Goal: Task Accomplishment & Management: Manage account settings

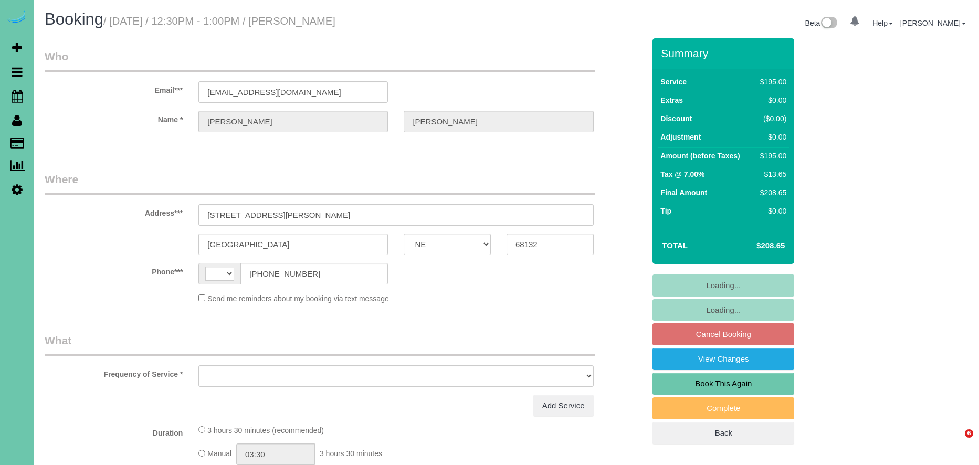
select select "NE"
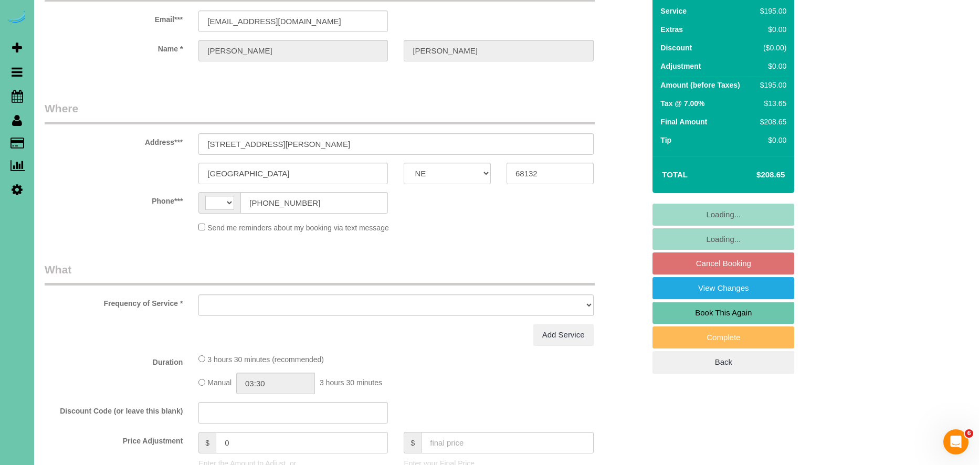
scroll to position [73, 0]
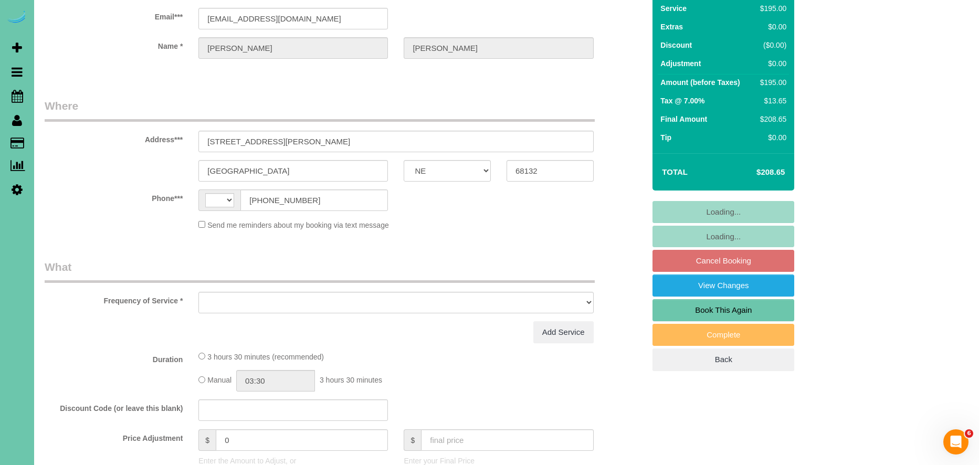
select select "string:[GEOGRAPHIC_DATA]"
select select "object:635"
select select "string:fspay-76d7e4f3-4447-445a-9553-2bf91621a1e9"
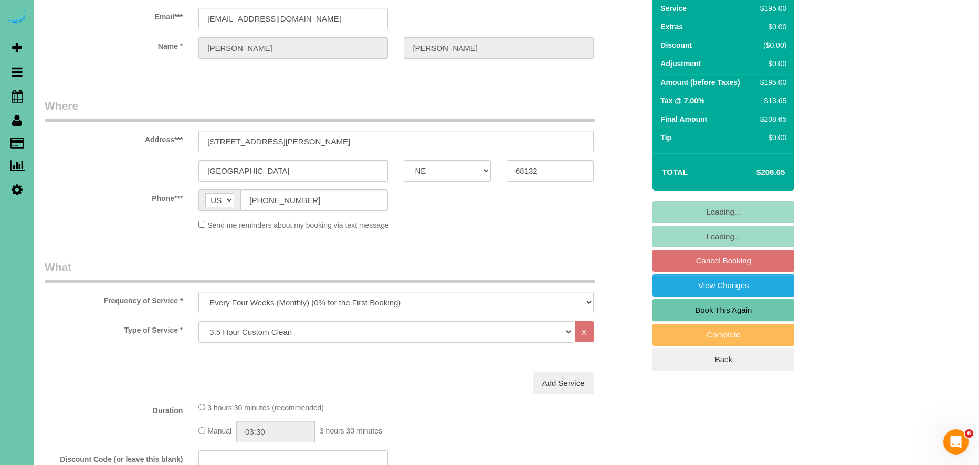
select select "object:654"
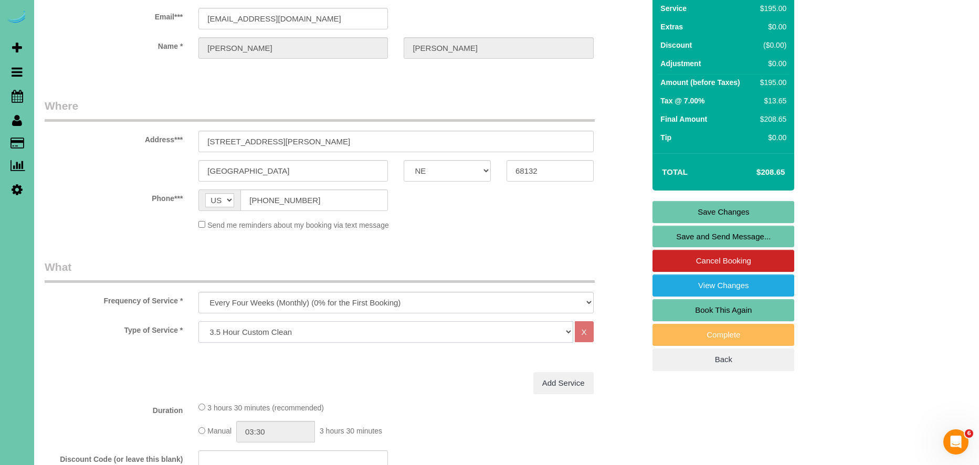
click at [293, 331] on select "Hourly 2.5 Hour Custom Clean 3.5 Hour Custom Clean commercial 1000 Square Feet …" at bounding box center [385, 332] width 374 height 22
drag, startPoint x: 290, startPoint y: 142, endPoint x: 155, endPoint y: 134, distance: 134.6
click at [156, 134] on div "Address*** 5203 Burt St" at bounding box center [345, 125] width 616 height 54
drag, startPoint x: 397, startPoint y: 255, endPoint x: 363, endPoint y: 357, distance: 107.4
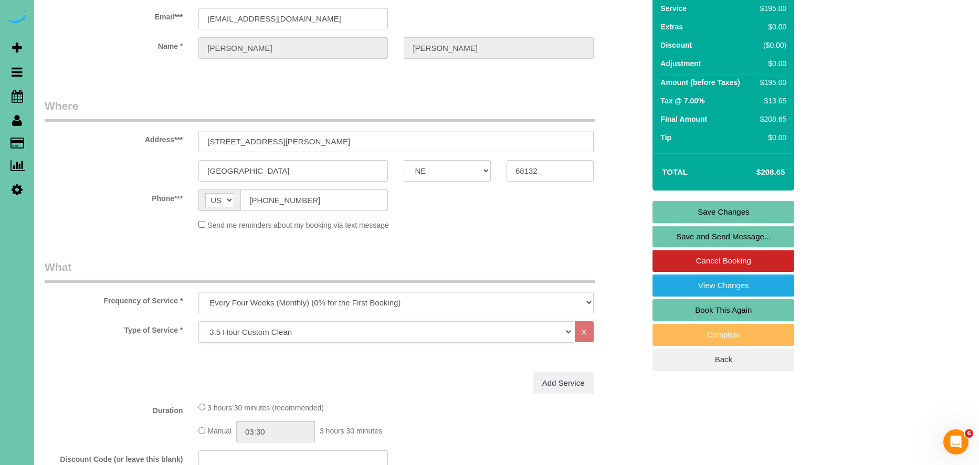
click at [356, 323] on select "Hourly 2.5 Hour Custom Clean 3.5 Hour Custom Clean commercial 1000 Square Feet …" at bounding box center [385, 332] width 374 height 22
select select "61"
click at [198, 321] on select "Hourly 2.5 Hour Custom Clean 3.5 Hour Custom Clean commercial 1000 Square Feet …" at bounding box center [385, 332] width 374 height 22
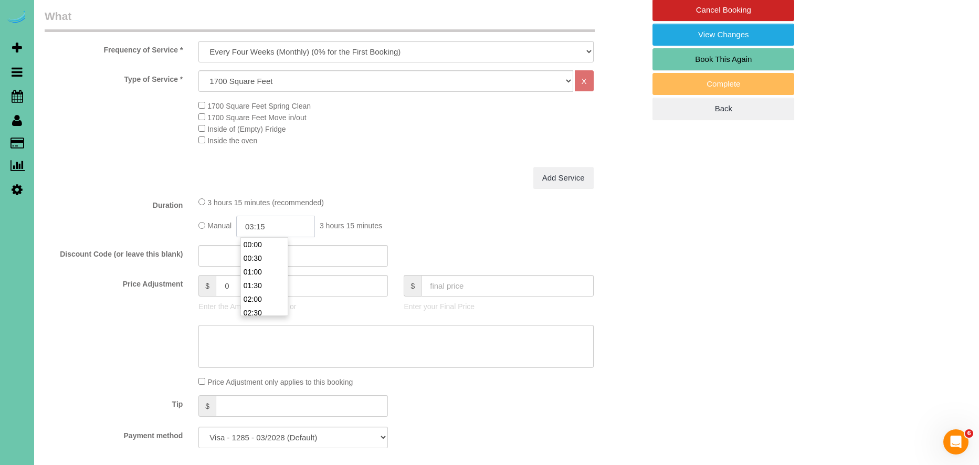
scroll to position [323, 0]
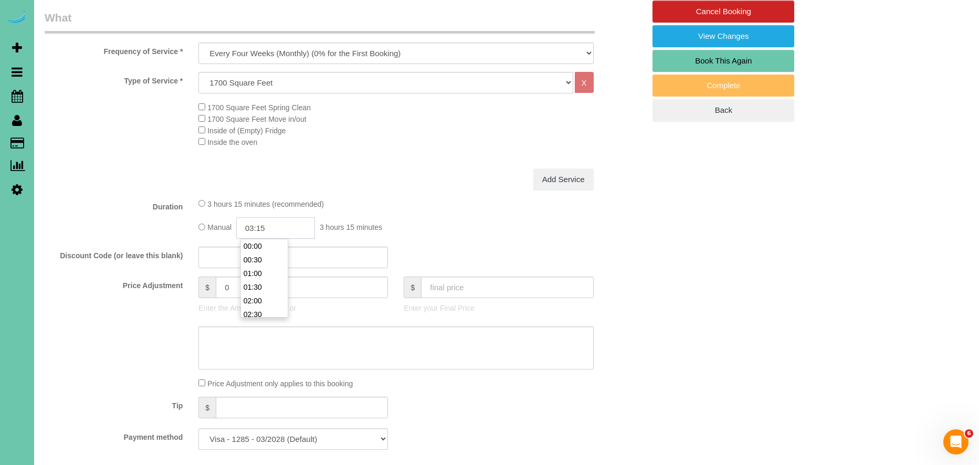
click at [278, 230] on input "03:15" at bounding box center [275, 228] width 79 height 22
type input "03:45"
click at [402, 173] on div "Add Service" at bounding box center [395, 179] width 410 height 22
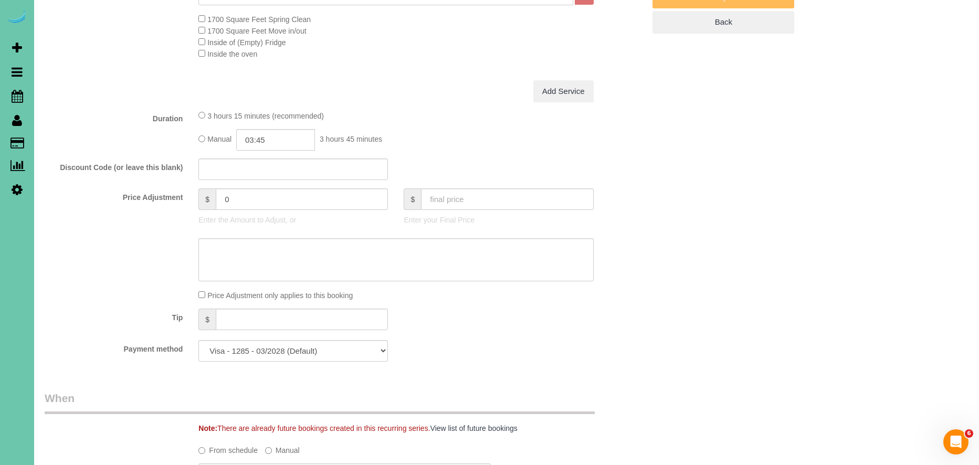
scroll to position [414, 0]
drag, startPoint x: 289, startPoint y: 206, endPoint x: 179, endPoint y: 197, distance: 110.5
click at [179, 197] on div "Price Adjustment $ 0 Enter the Amount to Adjust, or $ Enter your Final Price" at bounding box center [345, 207] width 616 height 42
type input "33.75"
click at [399, 96] on div "Add Service" at bounding box center [395, 89] width 410 height 22
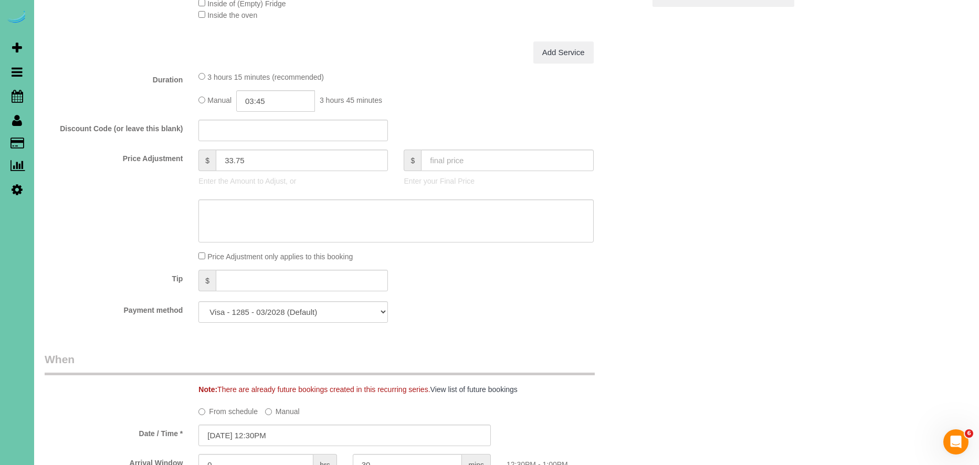
scroll to position [501, 0]
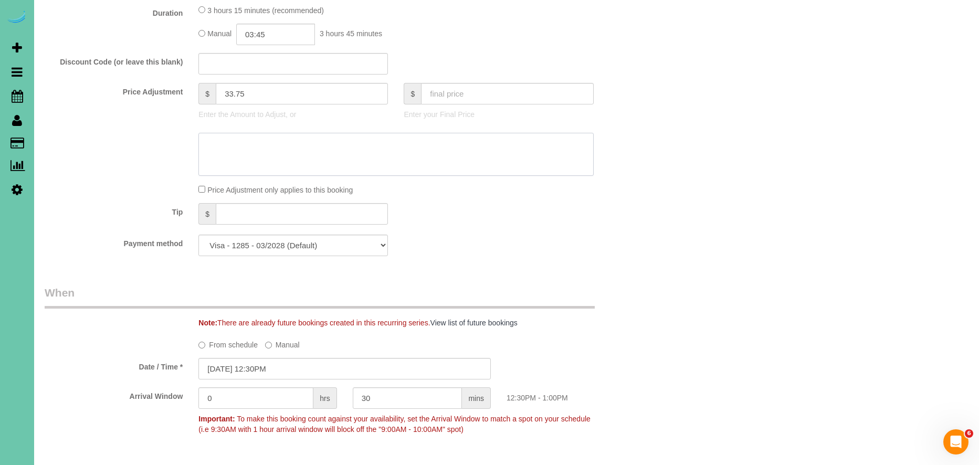
click at [258, 162] on textarea at bounding box center [395, 154] width 395 height 43
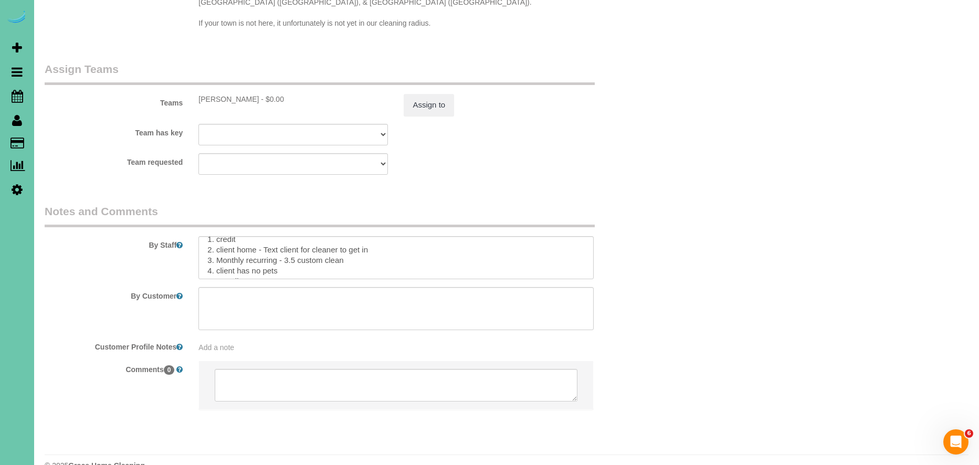
scroll to position [27, 0]
drag, startPoint x: 286, startPoint y: 241, endPoint x: 356, endPoint y: 244, distance: 70.4
click at [357, 242] on textarea at bounding box center [395, 257] width 395 height 43
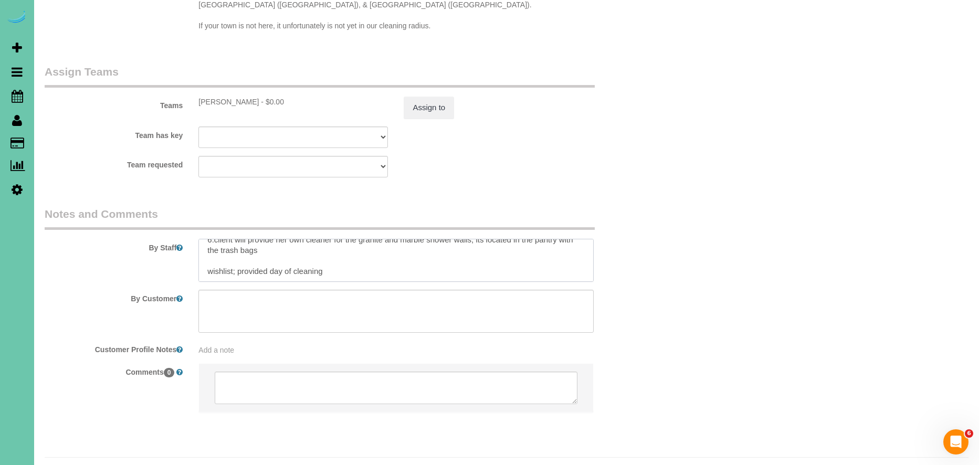
drag, startPoint x: 337, startPoint y: 252, endPoint x: 153, endPoint y: 251, distance: 183.7
click at [153, 251] on div "By Staff" at bounding box center [345, 244] width 616 height 76
type textarea "**Once you arrive, bring all of your equipment to the door - contact office to …"
click at [432, 97] on button "Assign to" at bounding box center [429, 108] width 50 height 22
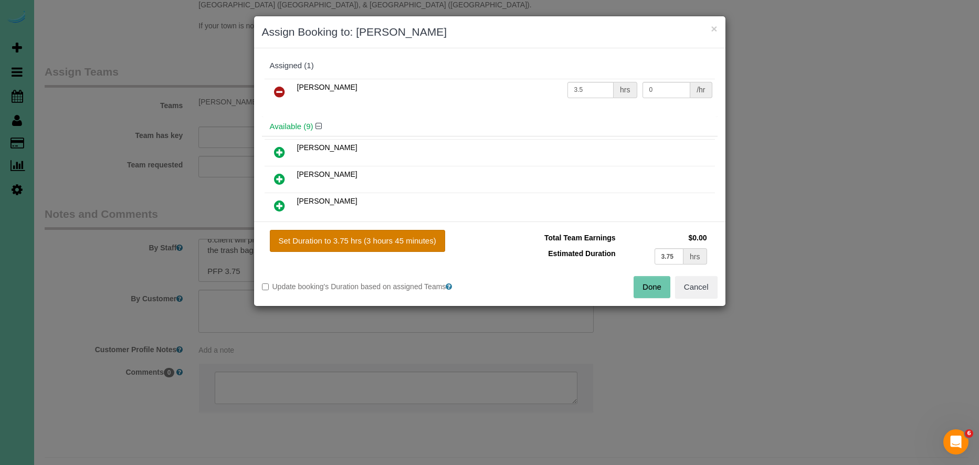
drag, startPoint x: 378, startPoint y: 241, endPoint x: 467, endPoint y: 268, distance: 92.6
click at [379, 241] on button "Set Duration to 3.75 hrs (3 hours 45 minutes)" at bounding box center [357, 241] width 175 height 22
type input "3.75"
click at [650, 292] on button "Done" at bounding box center [651, 287] width 37 height 22
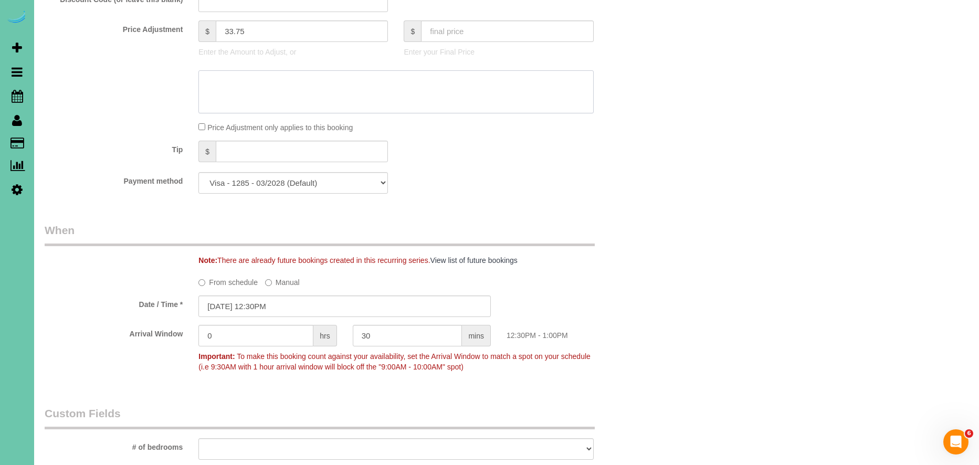
scroll to position [578, 0]
click at [236, 82] on textarea at bounding box center [395, 92] width 395 height 43
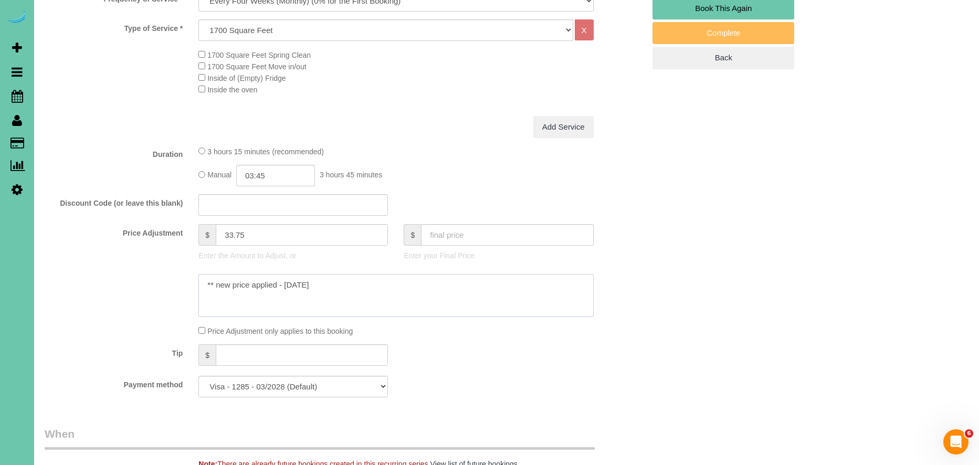
scroll to position [0, 0]
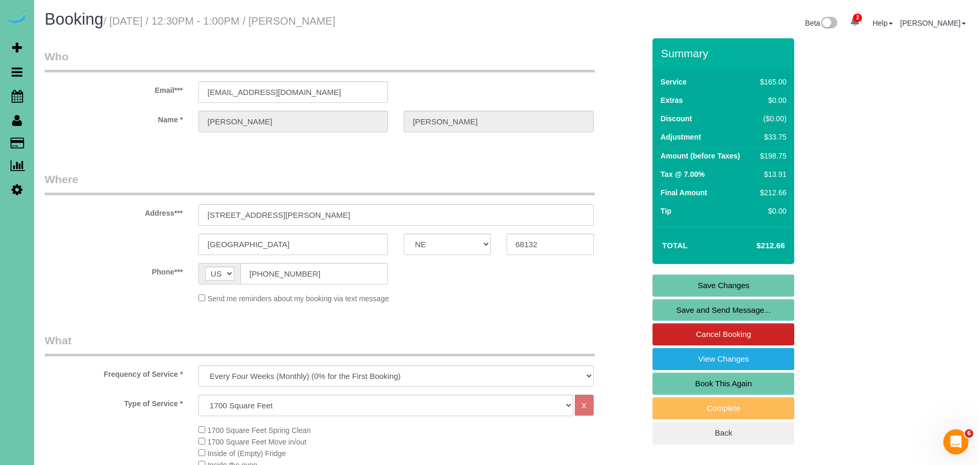
type textarea "** new price applied - [DATE]"
click at [771, 283] on link "Save Changes" at bounding box center [723, 285] width 142 height 22
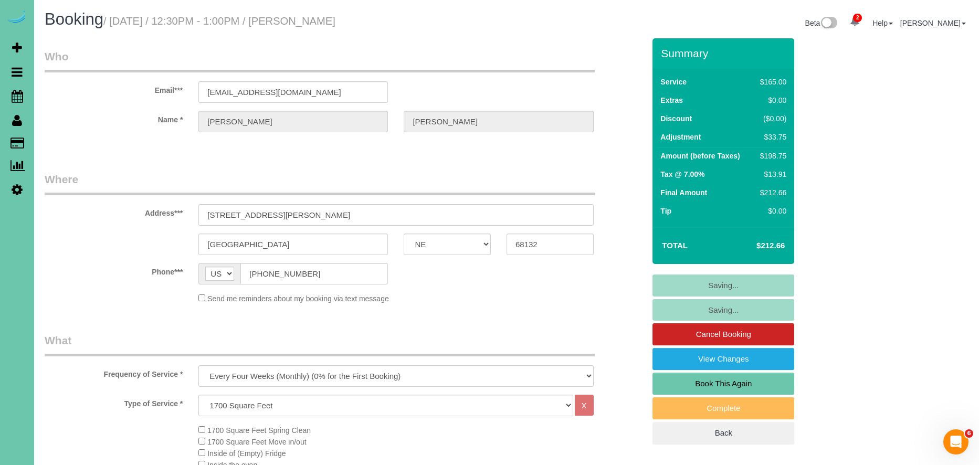
scroll to position [4, 0]
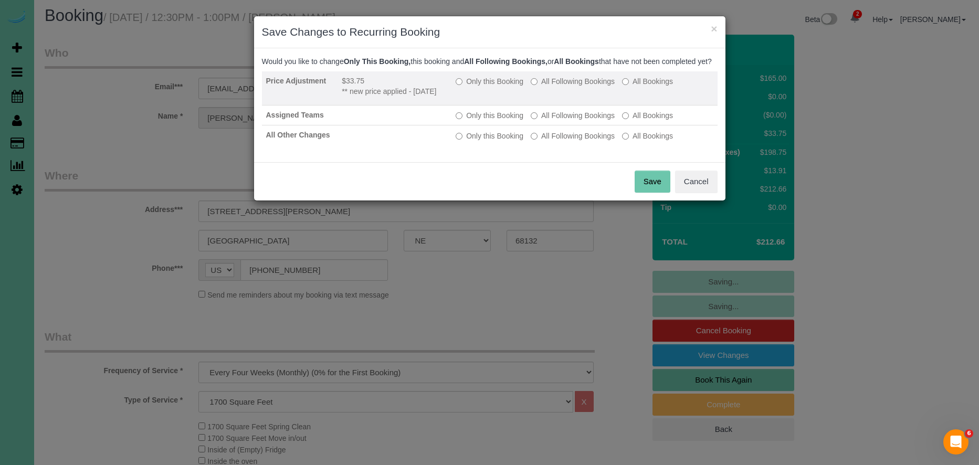
click at [568, 87] on label "All Following Bookings" at bounding box center [573, 81] width 84 height 10
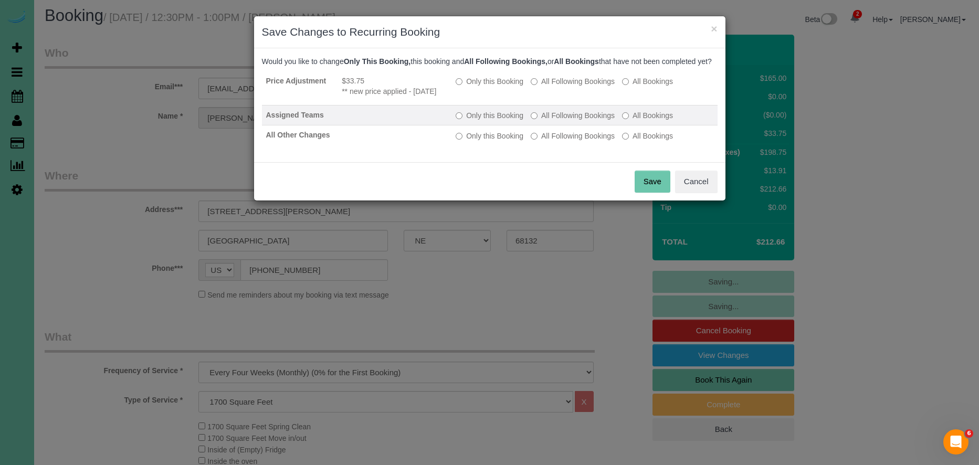
click at [577, 121] on label "All Following Bookings" at bounding box center [573, 115] width 84 height 10
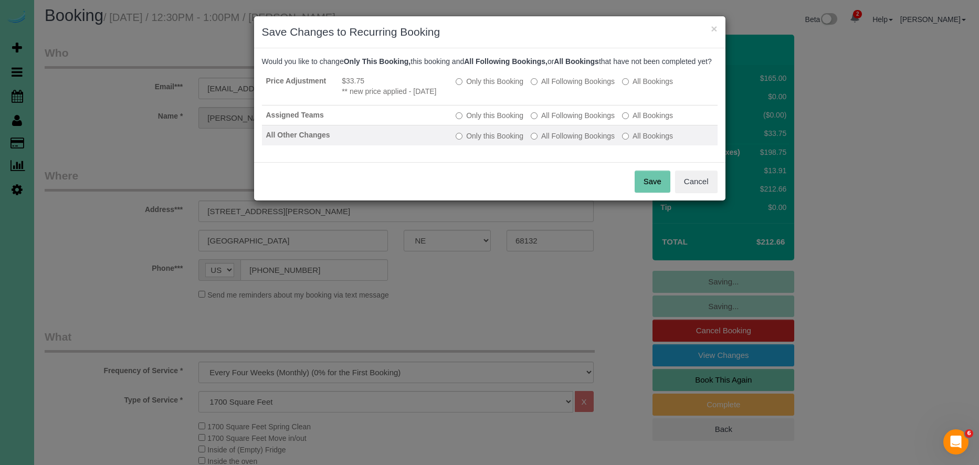
click at [584, 141] on label "All Following Bookings" at bounding box center [573, 136] width 84 height 10
click at [648, 193] on button "Save" at bounding box center [652, 182] width 36 height 22
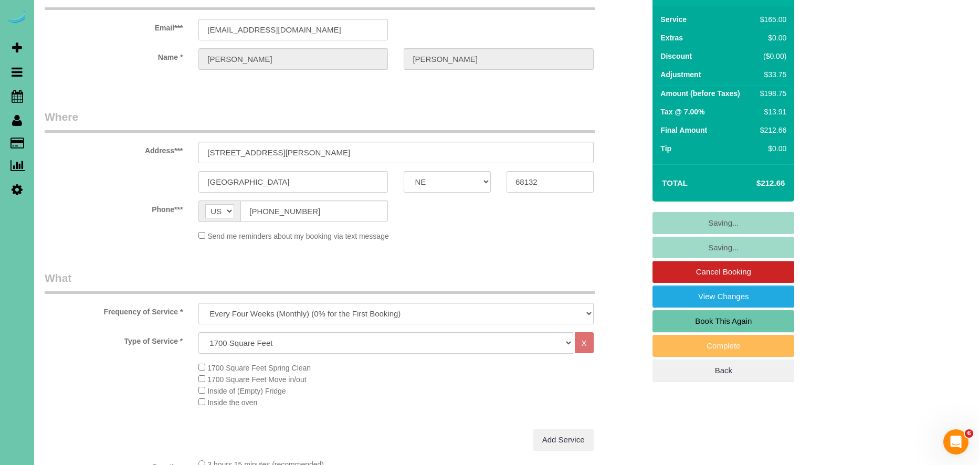
scroll to position [0, 0]
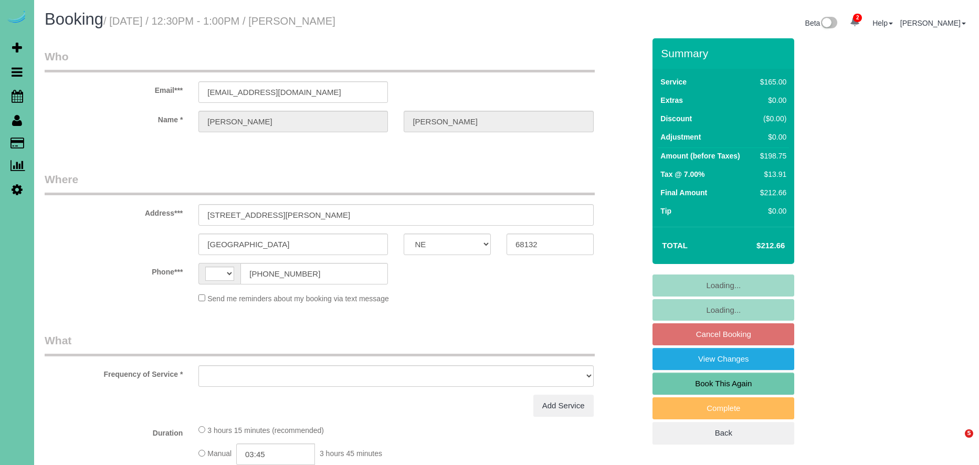
select select "NE"
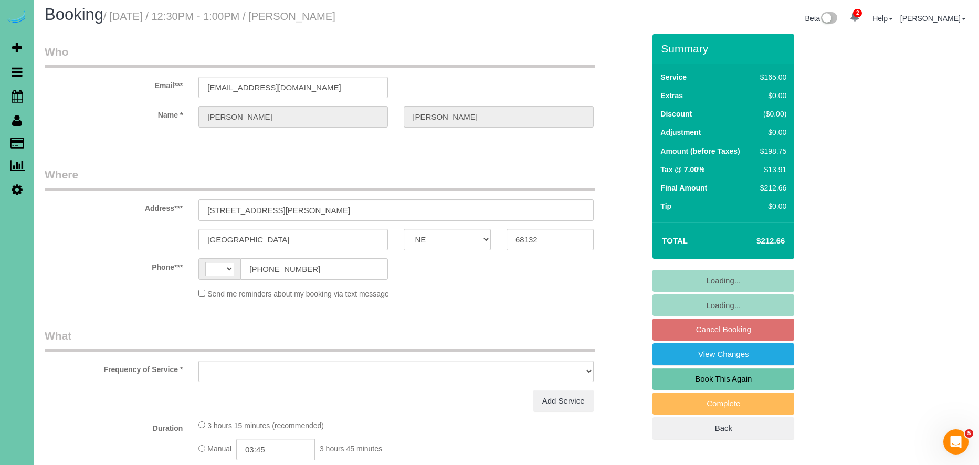
select select "string:[GEOGRAPHIC_DATA]"
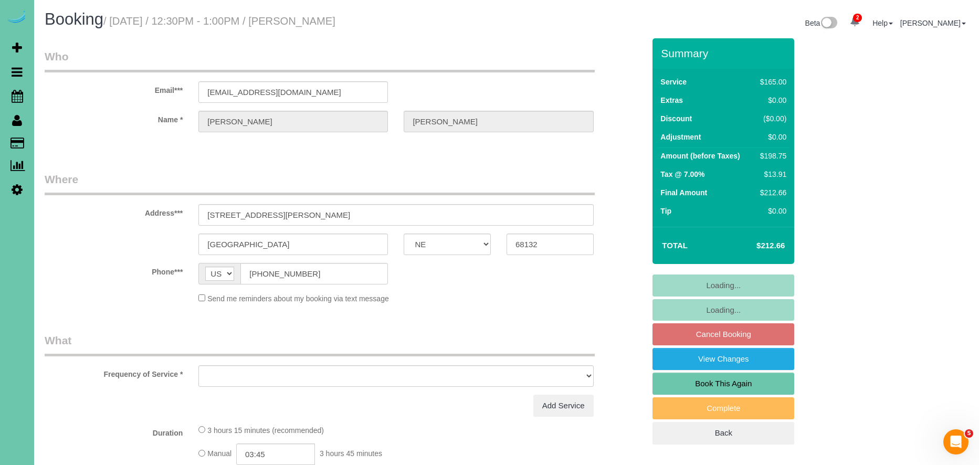
select select "object:638"
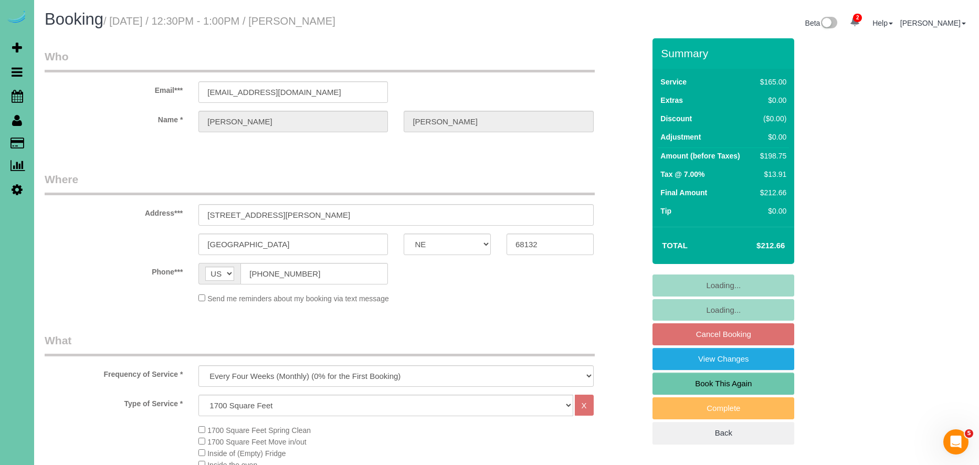
select select "string:fspay-76d7e4f3-4447-445a-9553-2bf91621a1e9"
select select "object:871"
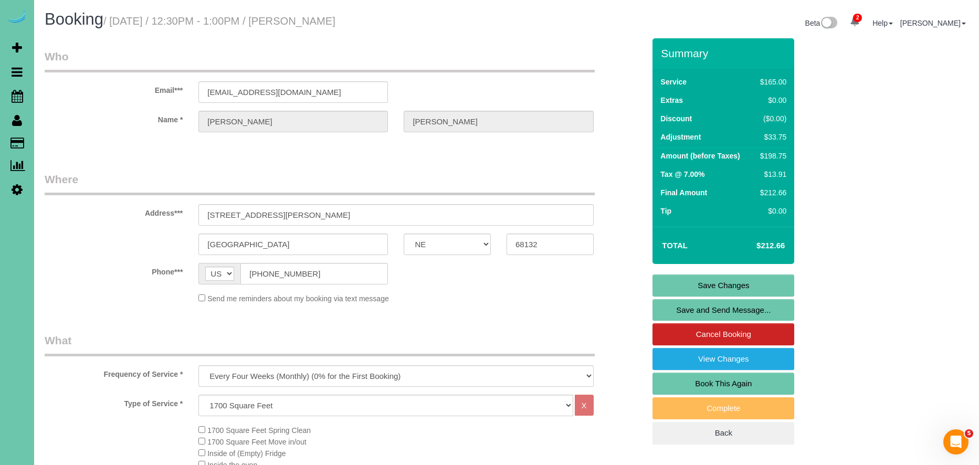
click at [740, 309] on link "Save and Send Message..." at bounding box center [723, 310] width 142 height 22
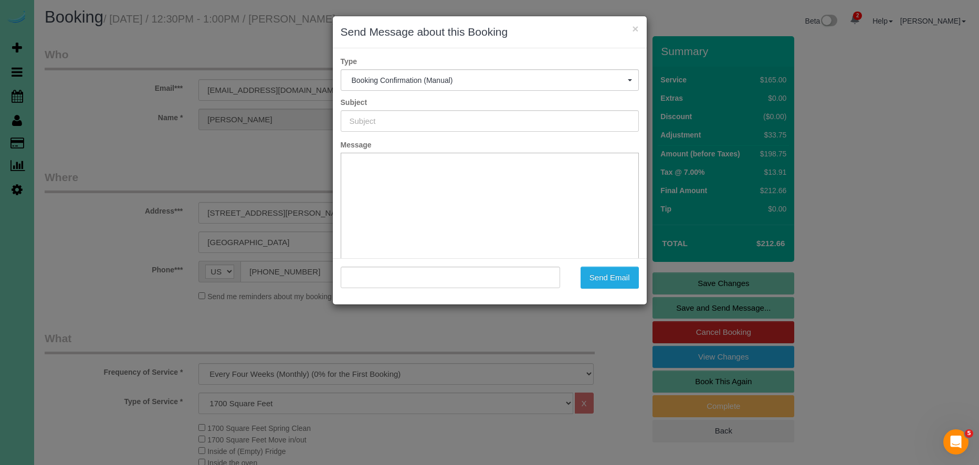
type input "Booking Confirmed!"
type input ""[PERSON_NAME]" <[EMAIL_ADDRESS][DOMAIN_NAME]>"
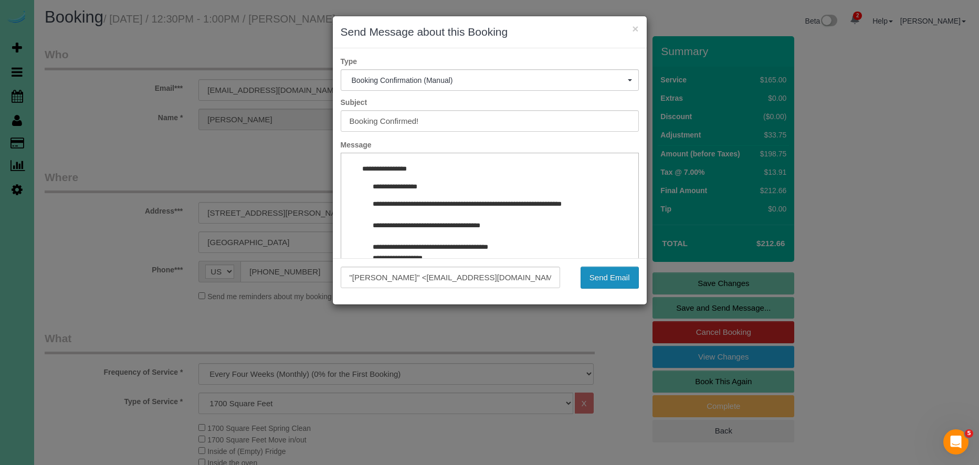
click at [630, 280] on button "Send Email" at bounding box center [609, 278] width 58 height 22
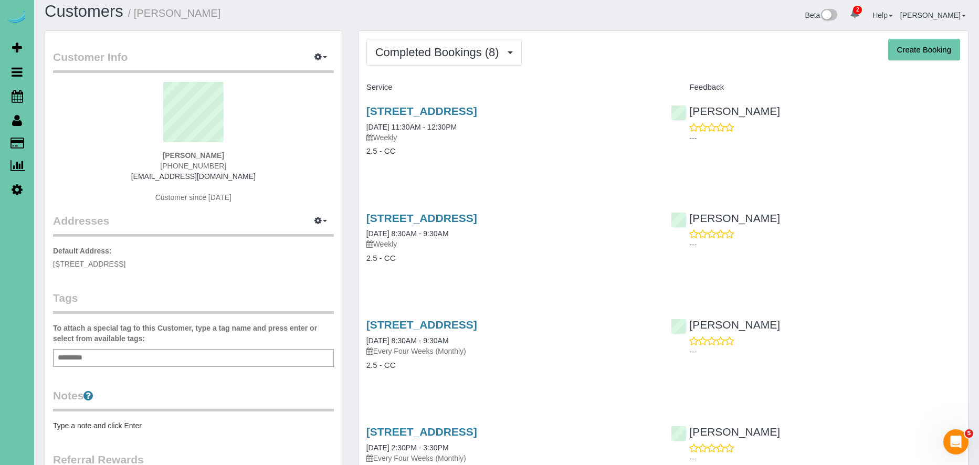
scroll to position [10, 0]
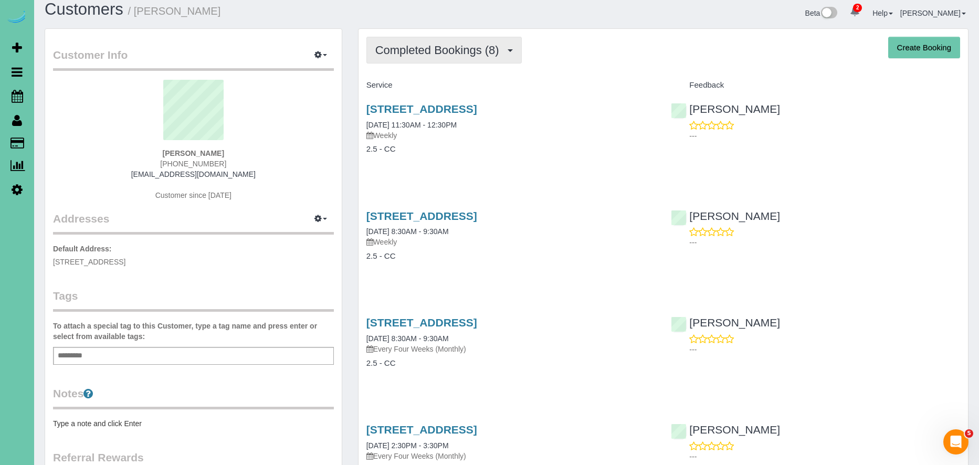
click at [477, 61] on button "Completed Bookings (8)" at bounding box center [443, 50] width 155 height 27
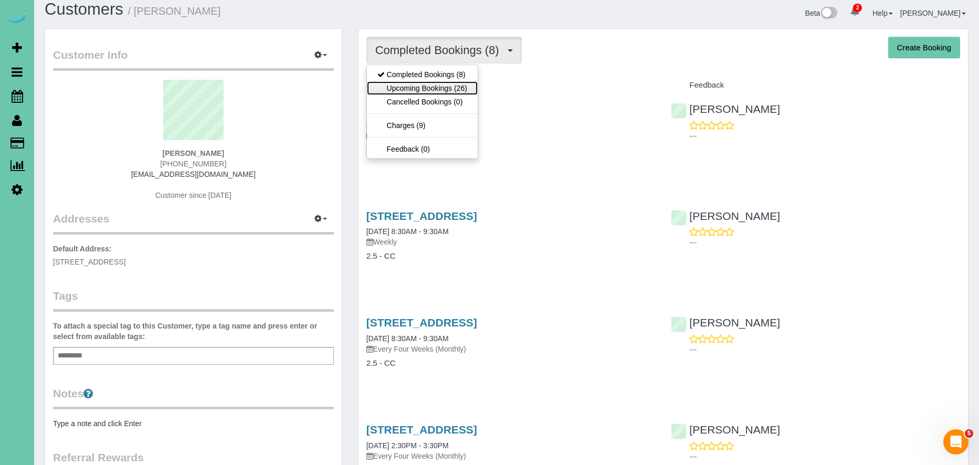
click at [459, 85] on link "Upcoming Bookings (26)" at bounding box center [422, 88] width 111 height 14
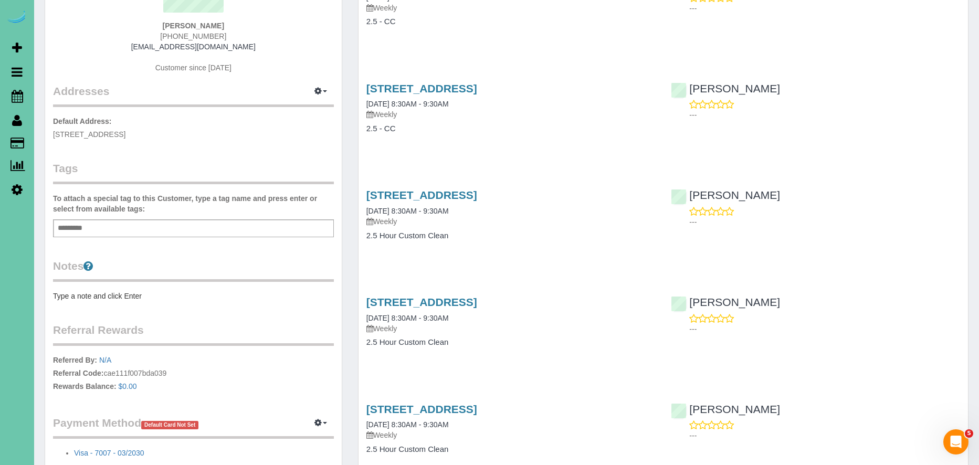
scroll to position [0, 0]
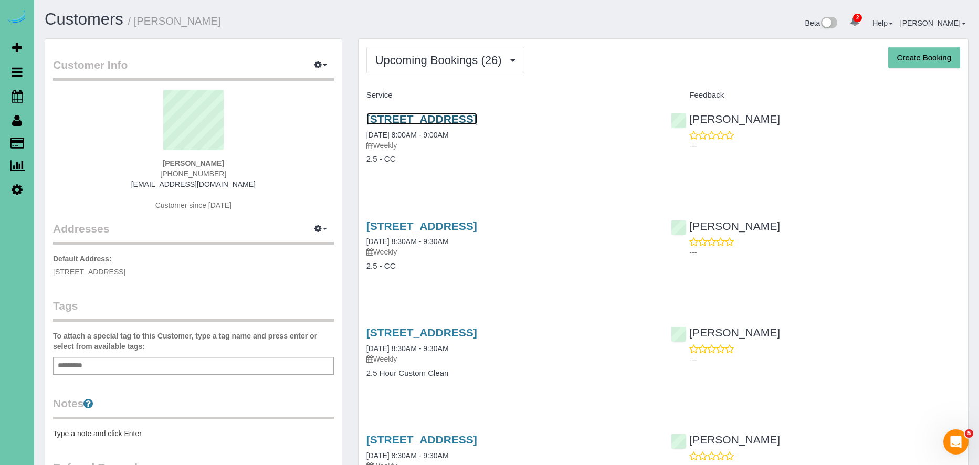
click at [477, 118] on link "6019 Hickory Street, Omaha, NE 68106" at bounding box center [421, 119] width 111 height 12
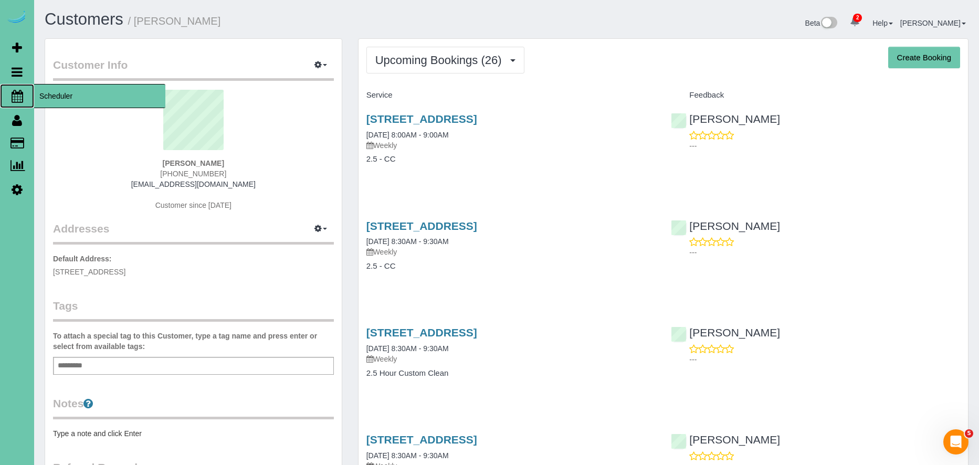
click at [83, 99] on span "Scheduler" at bounding box center [99, 96] width 131 height 24
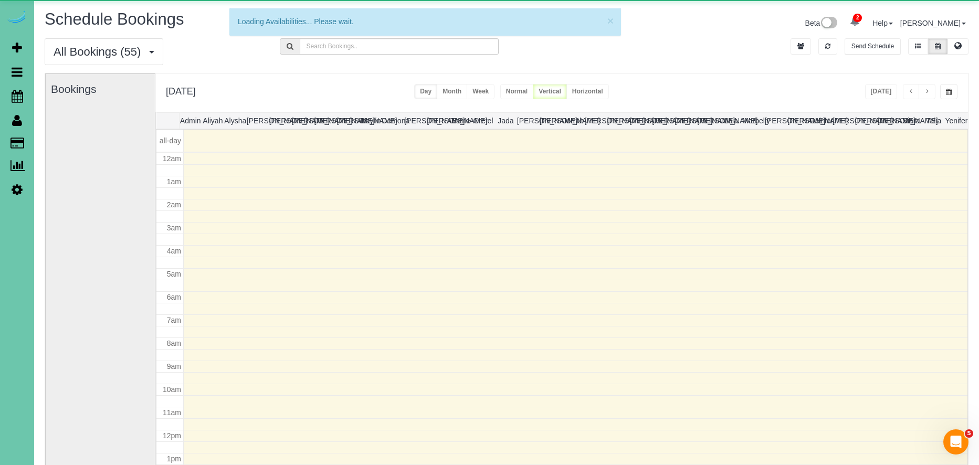
scroll to position [139, 0]
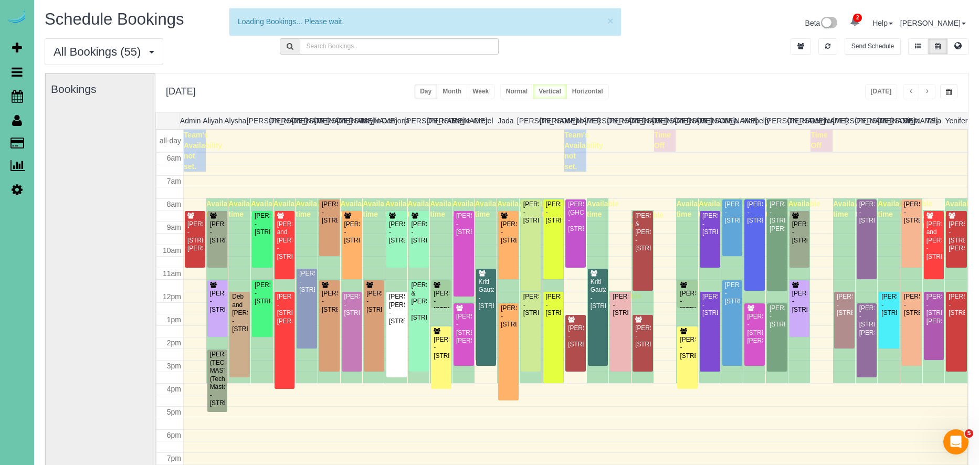
click at [950, 92] on span "button" at bounding box center [949, 92] width 6 height 6
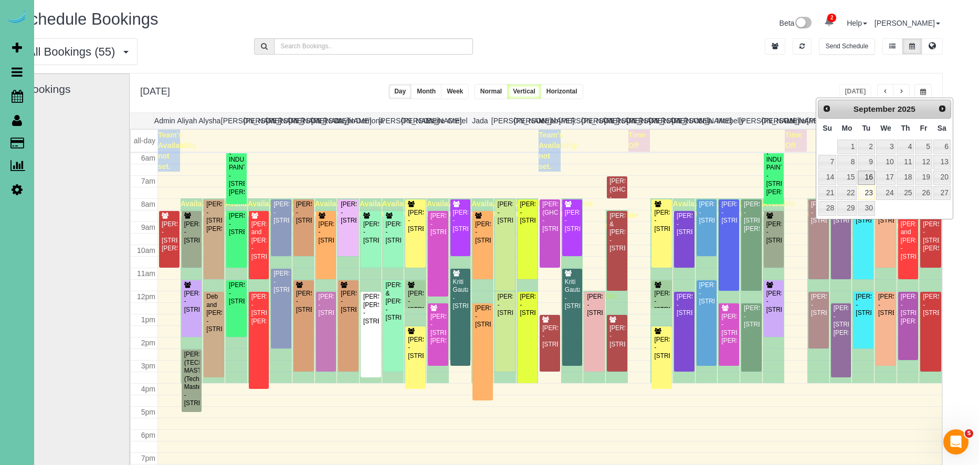
scroll to position [0, 26]
click at [845, 191] on link "22" at bounding box center [845, 193] width 19 height 14
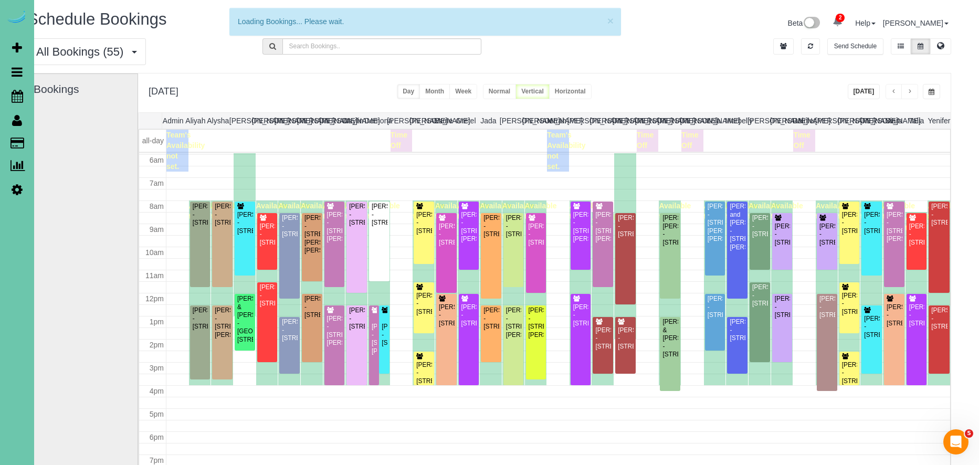
scroll to position [0, 14]
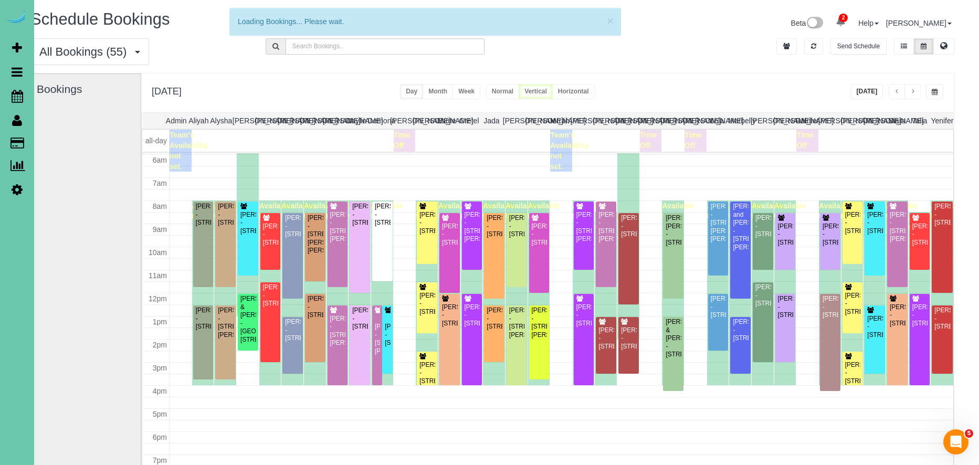
click at [927, 89] on button "button" at bounding box center [934, 91] width 17 height 15
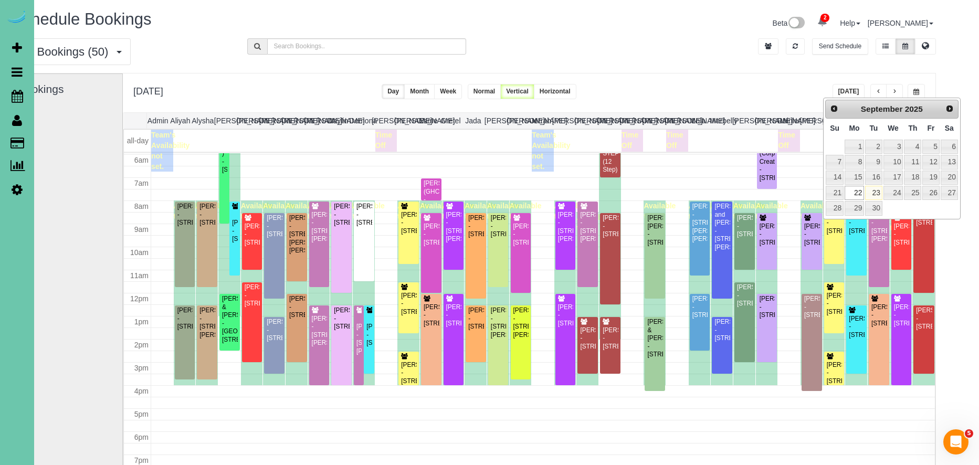
scroll to position [0, 56]
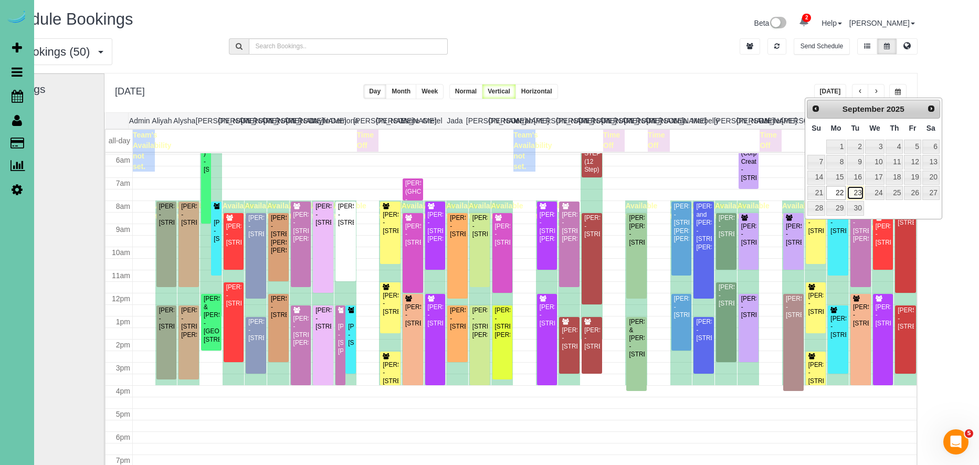
click at [851, 195] on link "23" at bounding box center [854, 193] width 17 height 14
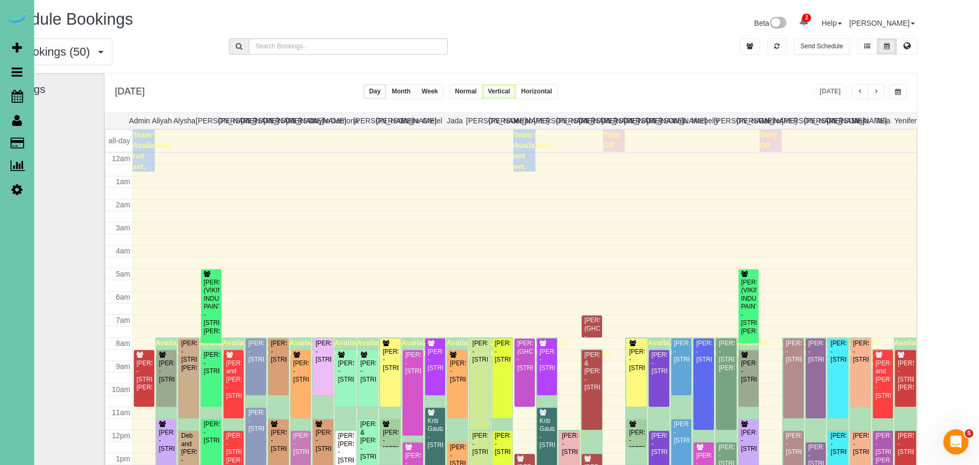
scroll to position [139, 0]
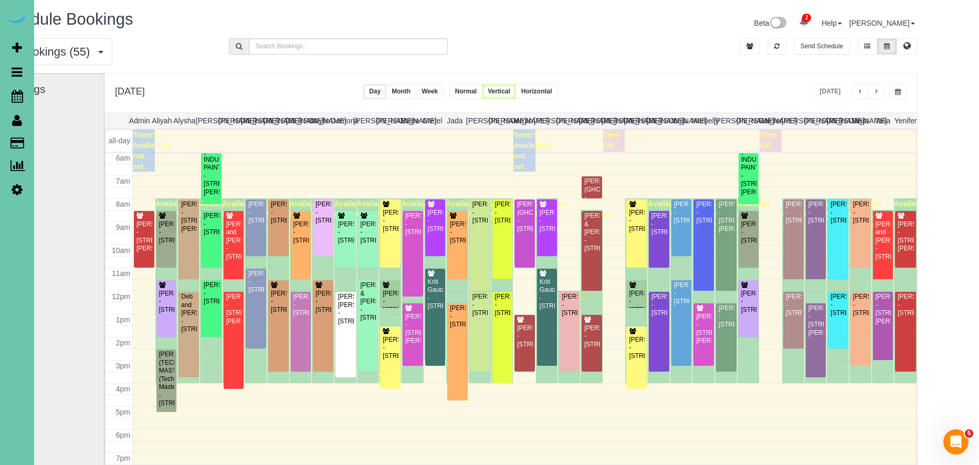
click at [897, 91] on button "button" at bounding box center [897, 91] width 17 height 15
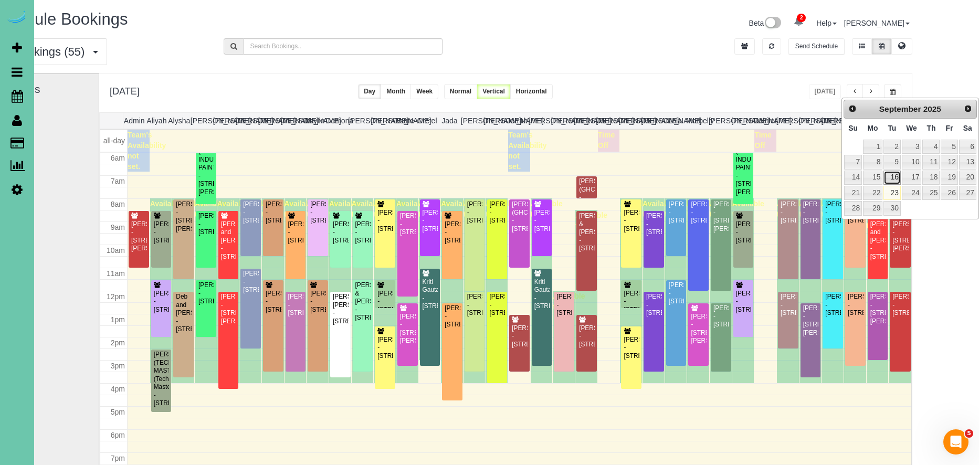
click at [887, 178] on link "16" at bounding box center [891, 178] width 17 height 14
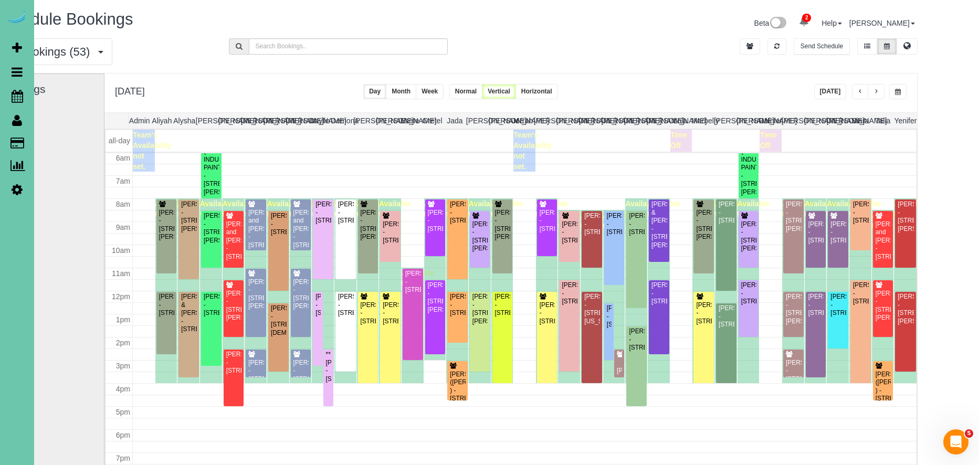
click at [873, 94] on span "button" at bounding box center [875, 92] width 5 height 6
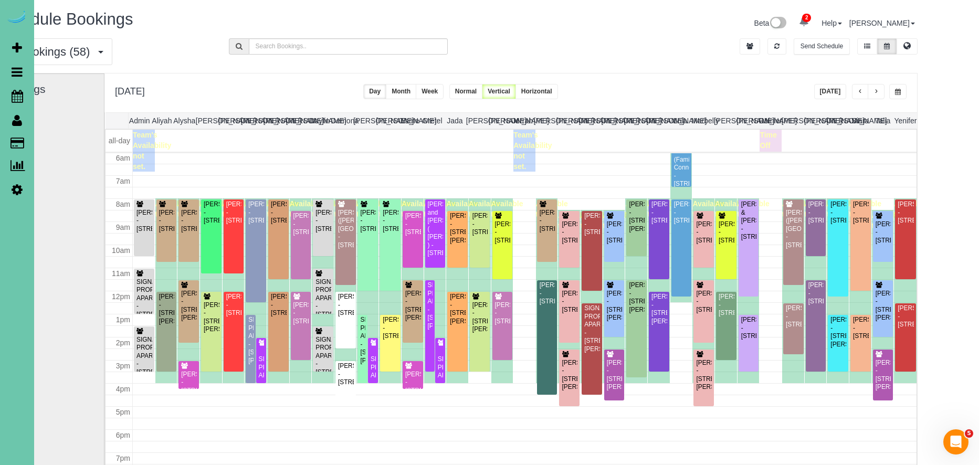
click at [896, 93] on button "button" at bounding box center [897, 91] width 17 height 15
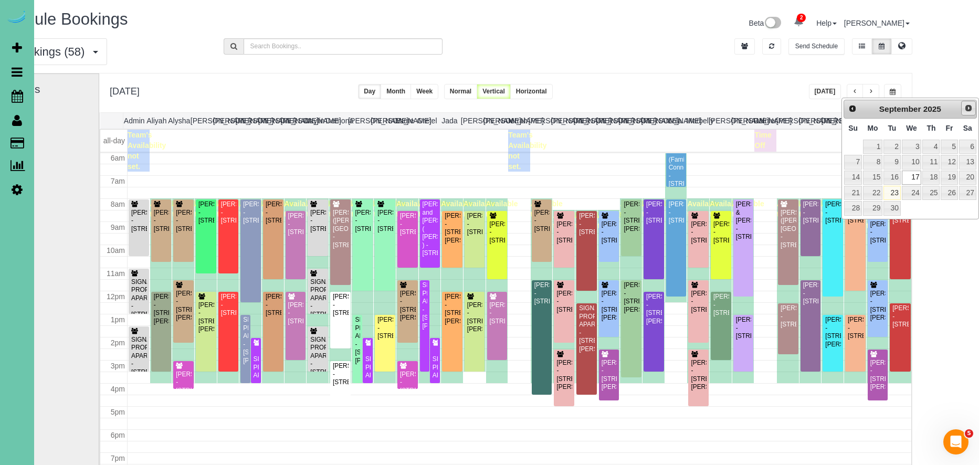
click at [968, 108] on span "Next" at bounding box center [968, 108] width 8 height 8
click at [933, 178] on link "16" at bounding box center [930, 178] width 17 height 14
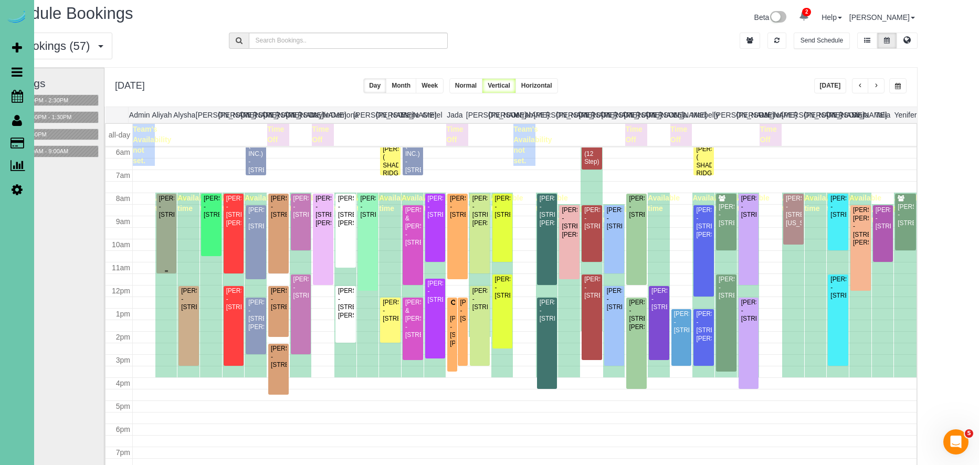
scroll to position [141, 0]
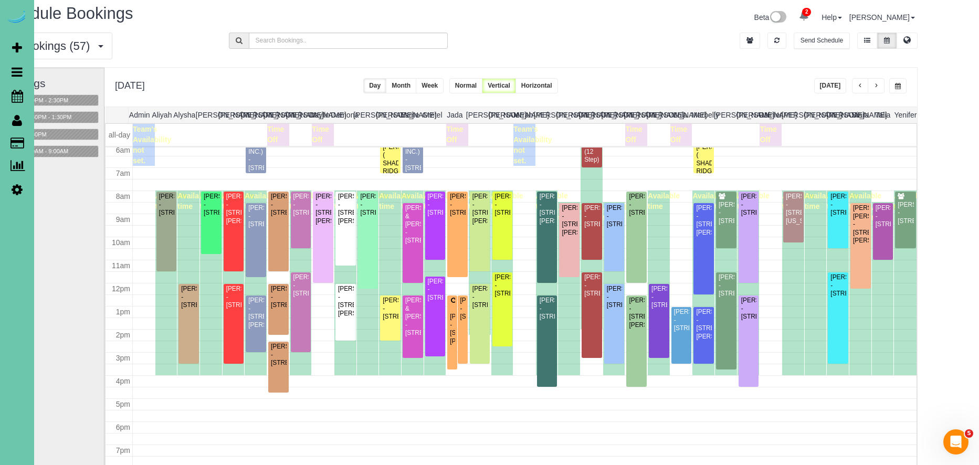
click at [873, 88] on span "button" at bounding box center [875, 86] width 5 height 6
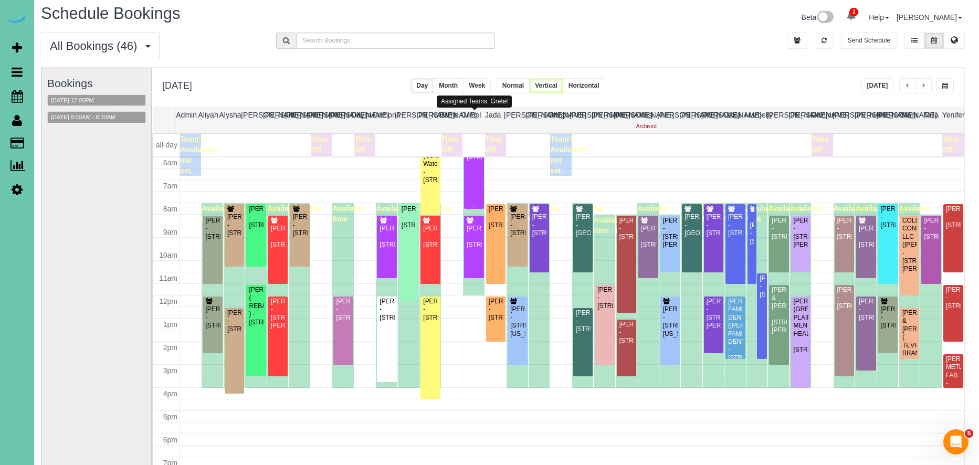
scroll to position [6, 0]
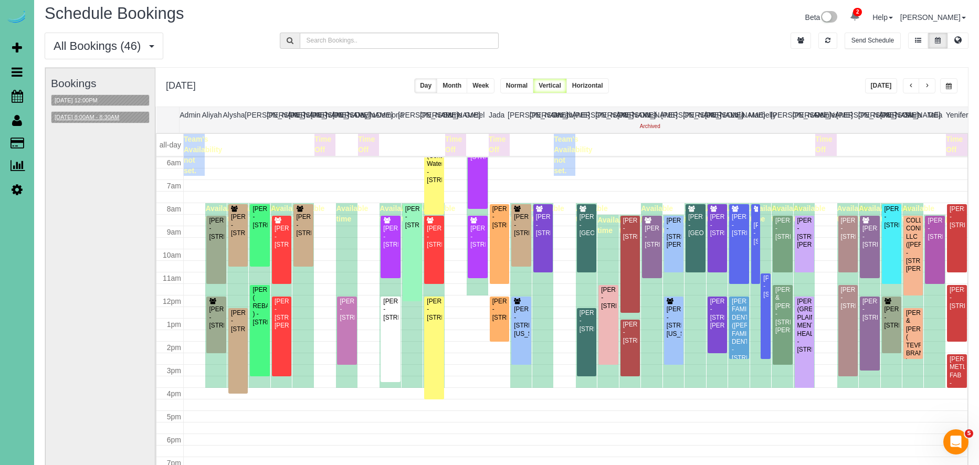
click at [100, 117] on button "10/17/2025 8:00AM - 8:30AM" at bounding box center [86, 117] width 71 height 11
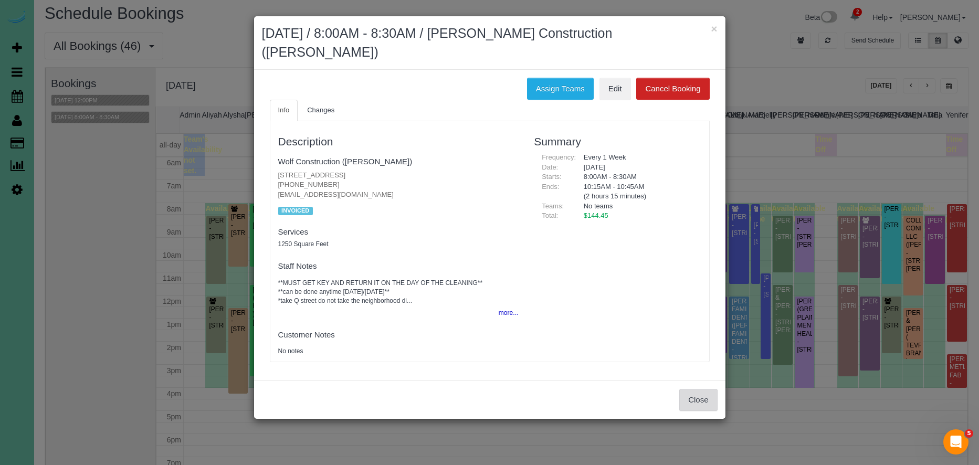
drag, startPoint x: 697, startPoint y: 382, endPoint x: 628, endPoint y: 348, distance: 77.2
click at [693, 389] on button "Close" at bounding box center [698, 400] width 38 height 22
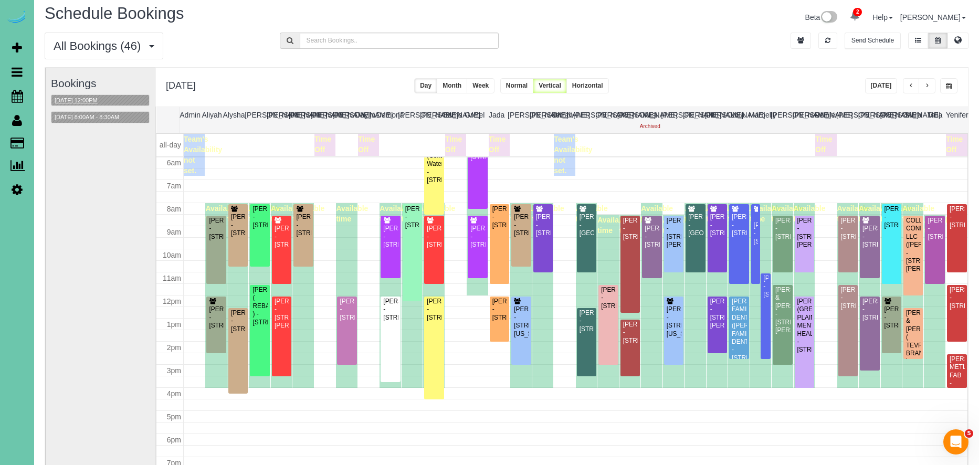
click at [100, 100] on button "10/17/2025 12:00PM" at bounding box center [75, 100] width 49 height 11
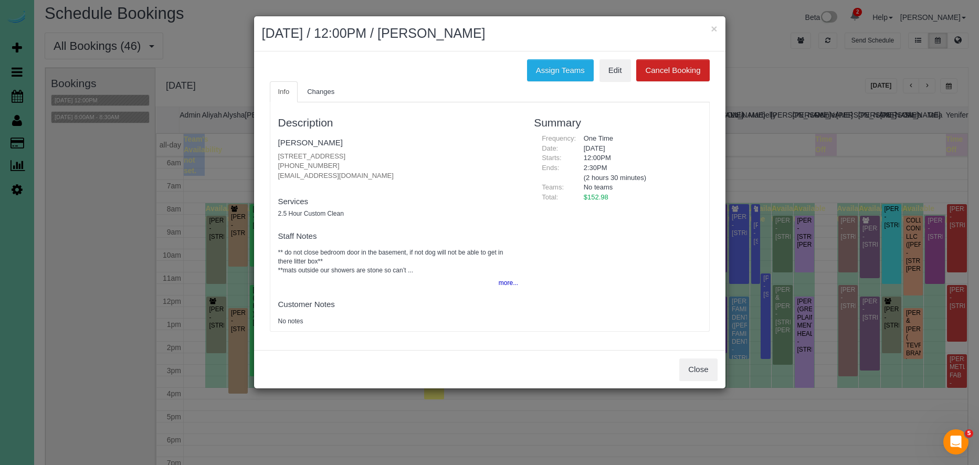
click at [488, 276] on fieldset "Staff Notes ** do not close bedroom door in the basement, if not dog will not b…" at bounding box center [398, 258] width 240 height 63
drag, startPoint x: 496, startPoint y: 279, endPoint x: 507, endPoint y: 282, distance: 11.0
click at [496, 279] on button "more..." at bounding box center [505, 283] width 26 height 15
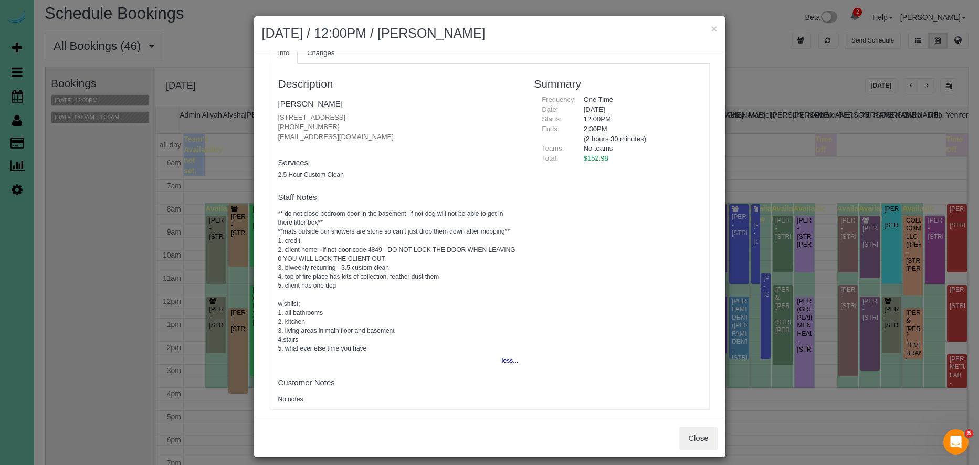
scroll to position [0, 0]
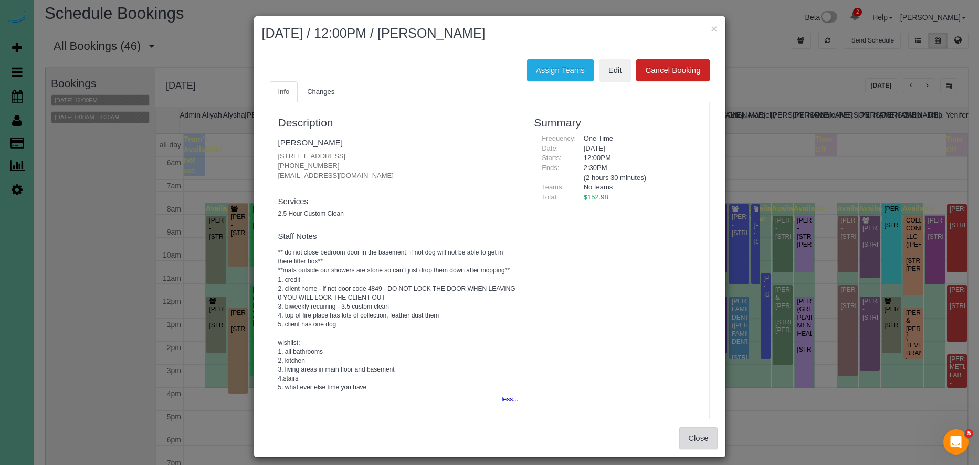
click at [700, 436] on button "Close" at bounding box center [698, 438] width 38 height 22
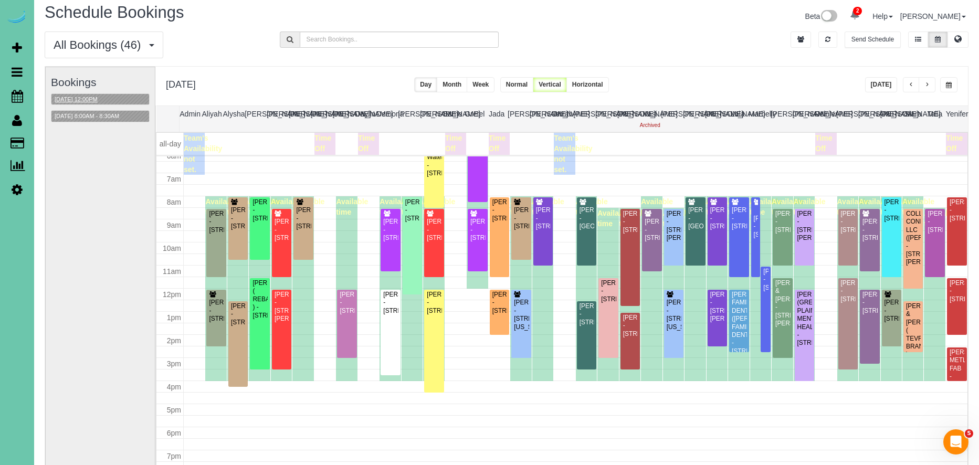
scroll to position [147, 0]
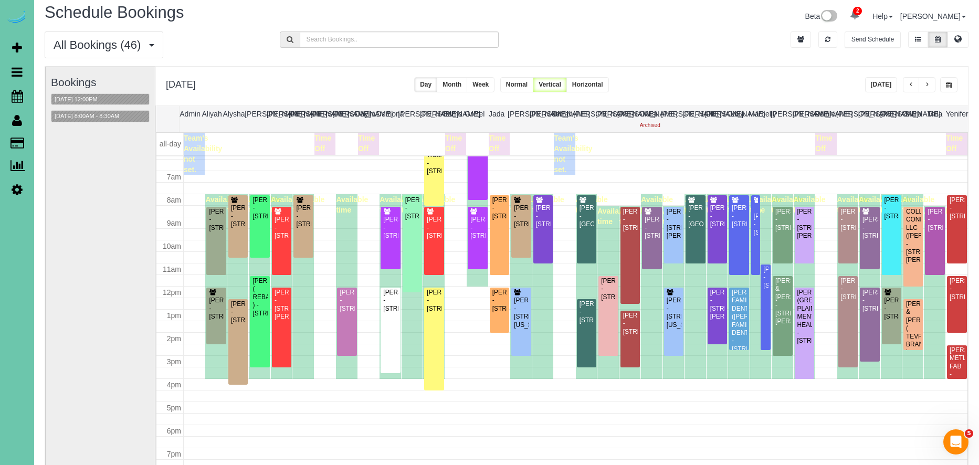
click at [948, 89] on button "button" at bounding box center [948, 84] width 17 height 15
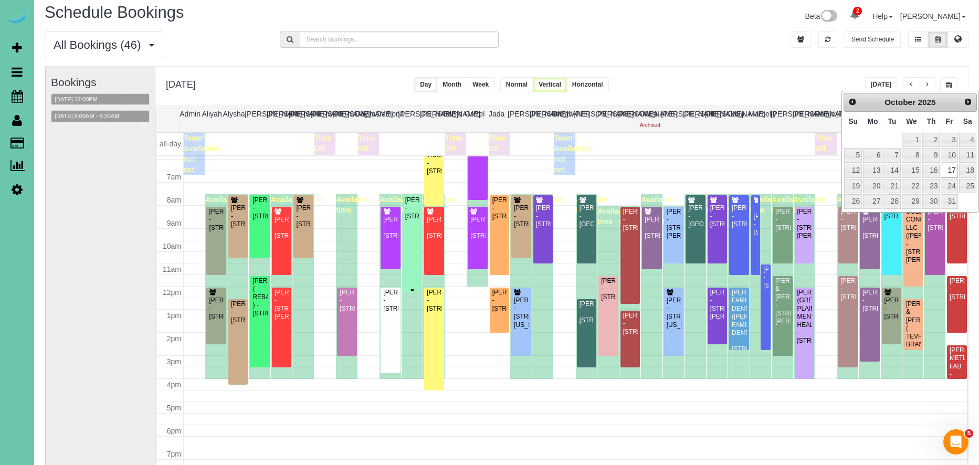
click at [412, 220] on div "Gabrielle Freeman - 5507 Dodge St, Omaha, NE 68132" at bounding box center [412, 208] width 15 height 24
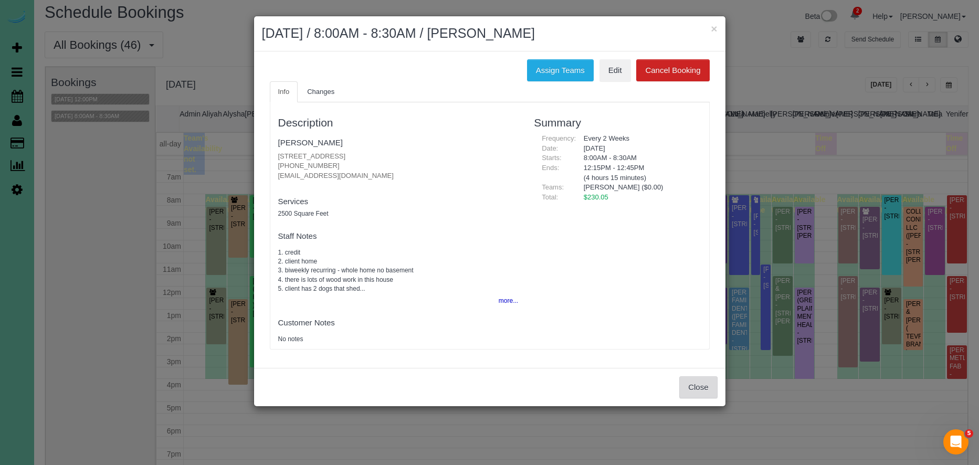
click at [706, 391] on button "Close" at bounding box center [698, 387] width 38 height 22
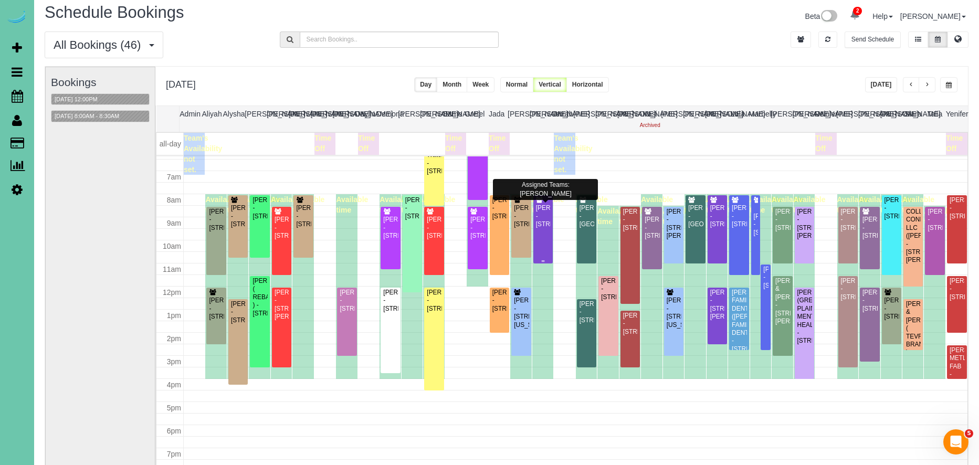
click at [545, 228] on div "Susan Brown - 3834 S Hws Cleveland Blvd, Elkhorn, NE 68022" at bounding box center [542, 216] width 15 height 24
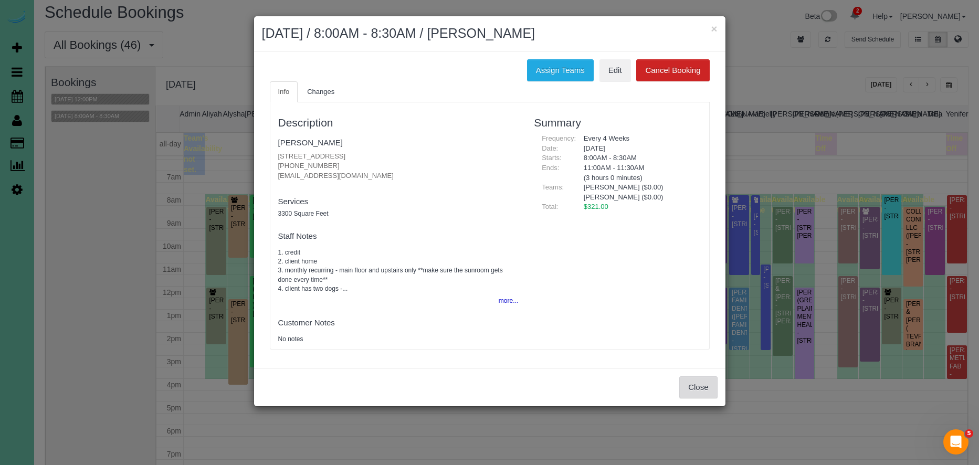
click at [704, 389] on button "Close" at bounding box center [698, 387] width 38 height 22
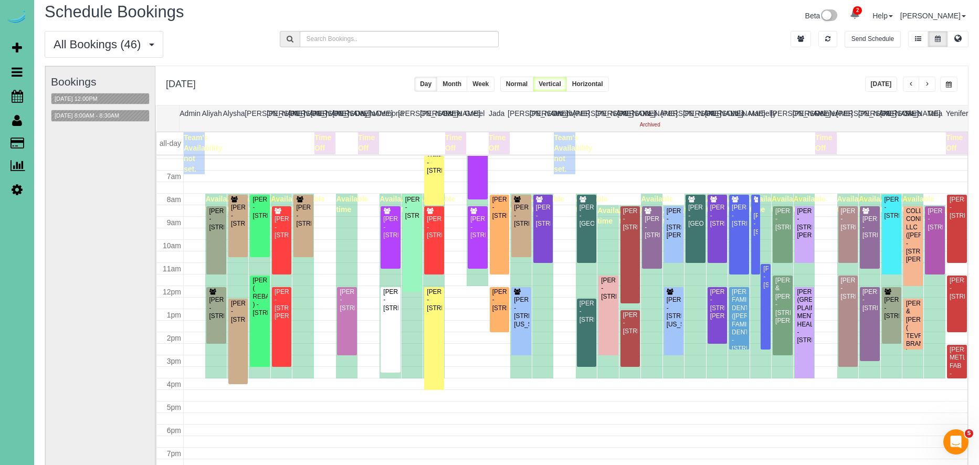
scroll to position [146, 0]
click at [955, 84] on button "button" at bounding box center [948, 84] width 17 height 15
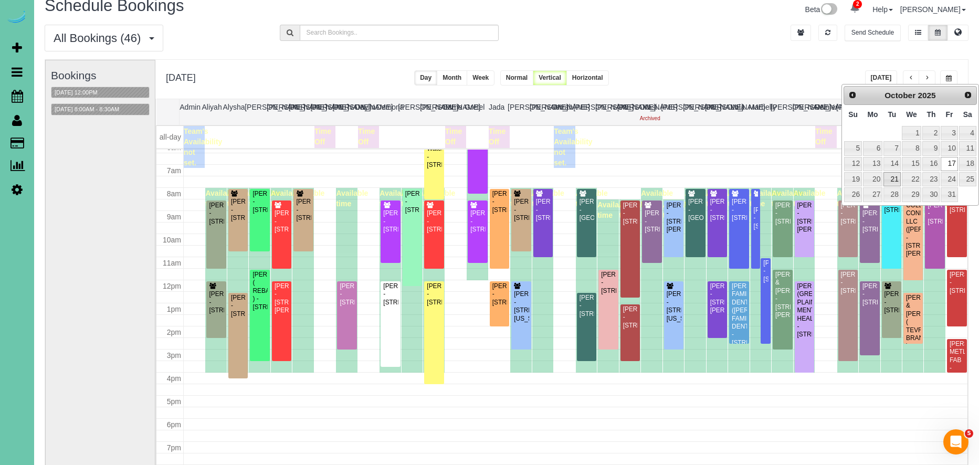
scroll to position [15, 0]
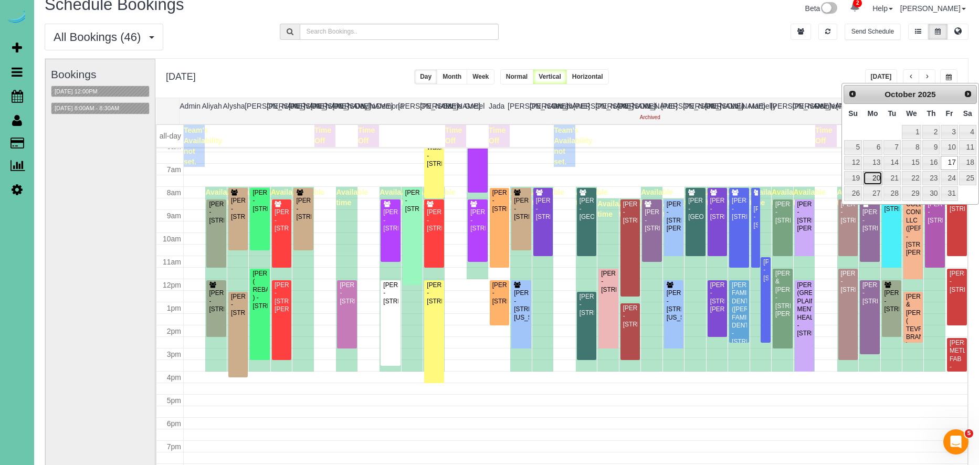
click at [877, 182] on link "20" at bounding box center [872, 178] width 19 height 14
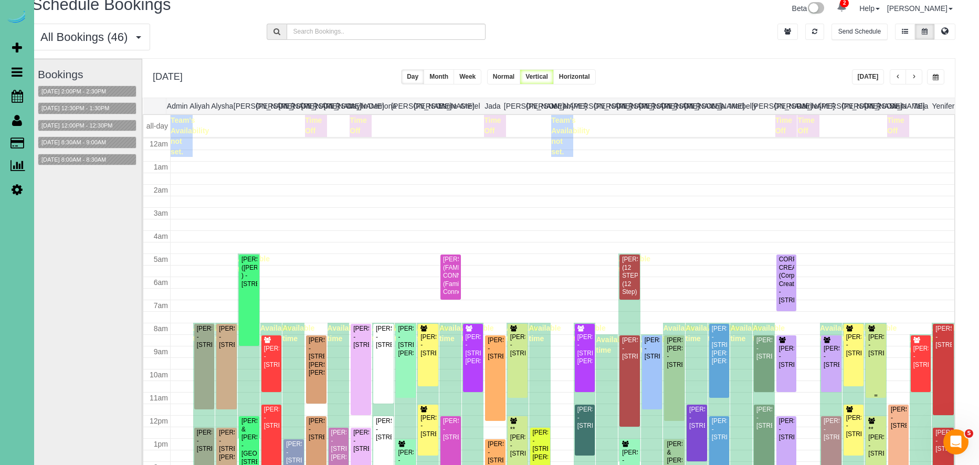
scroll to position [144, 0]
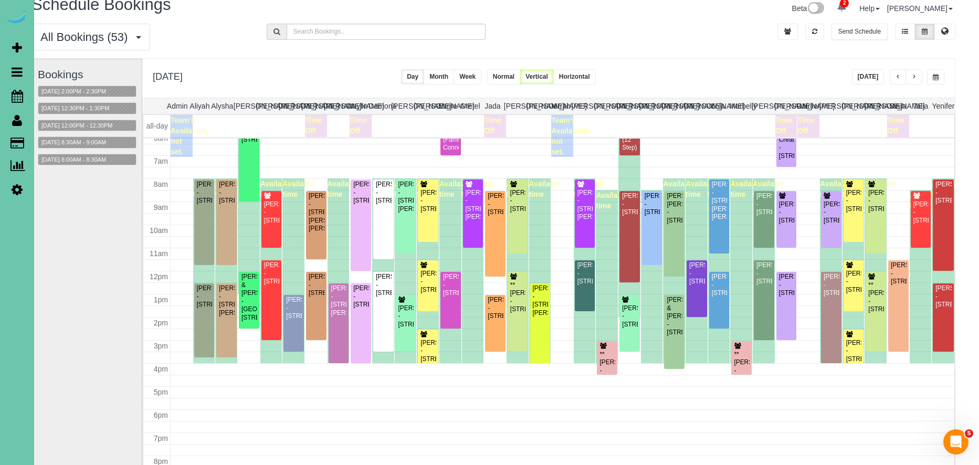
click at [919, 77] on button "button" at bounding box center [913, 76] width 17 height 15
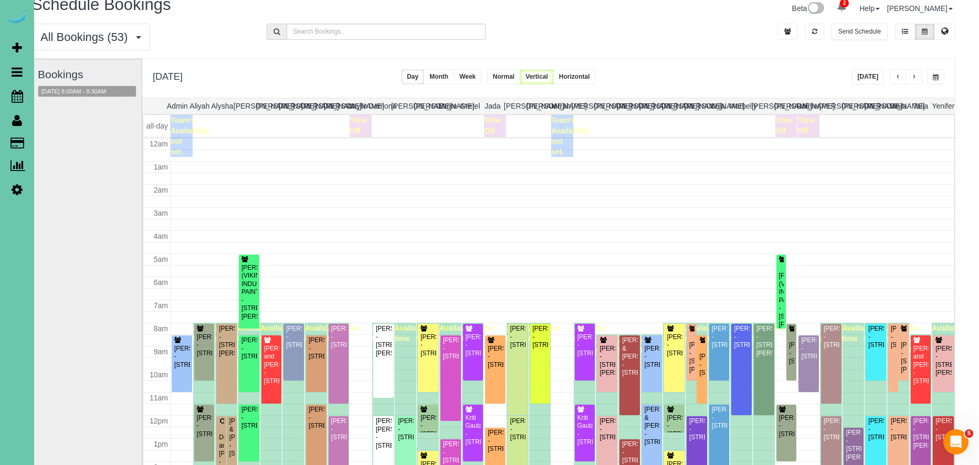
scroll to position [139, 0]
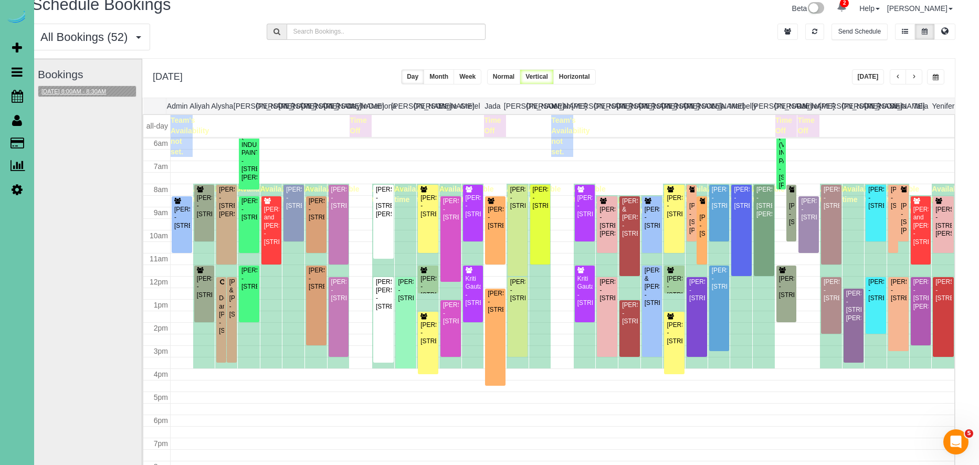
click at [81, 92] on button "10/21/2025 8:00AM - 8:30AM" at bounding box center [73, 91] width 71 height 11
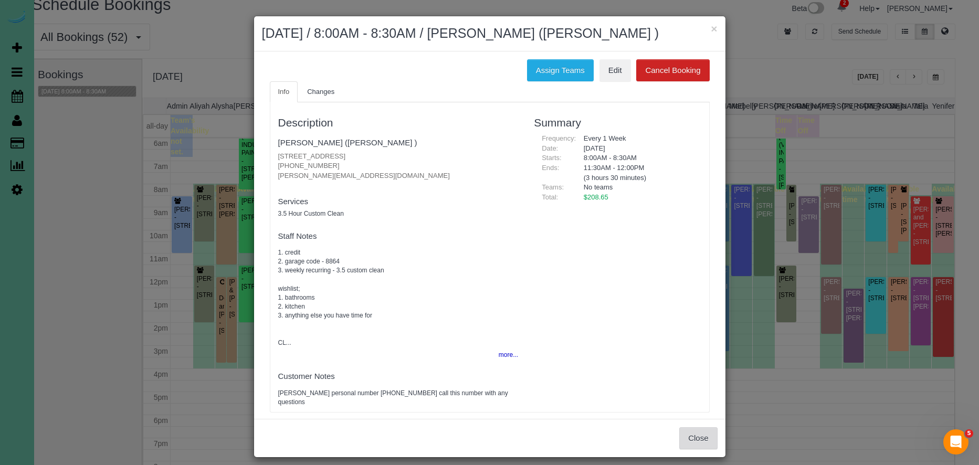
drag, startPoint x: 693, startPoint y: 461, endPoint x: 685, endPoint y: 457, distance: 9.6
click at [693, 449] on button "Close" at bounding box center [698, 438] width 38 height 22
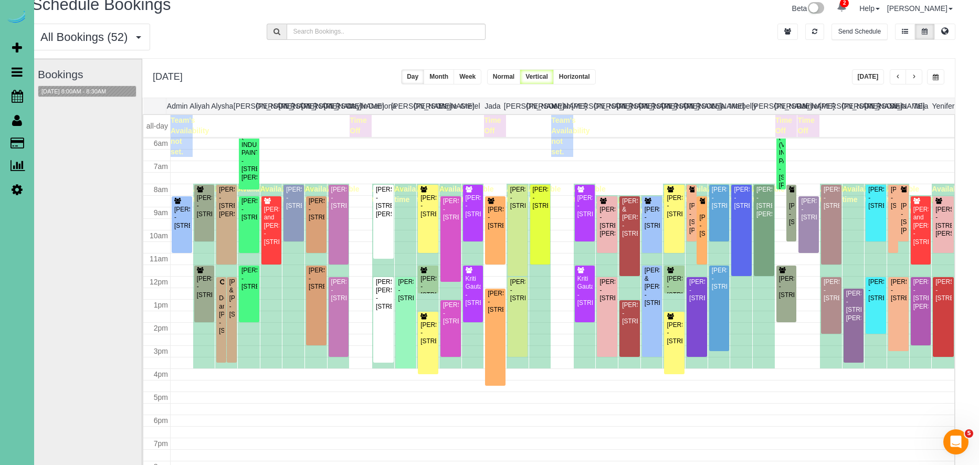
click at [934, 76] on span "button" at bounding box center [936, 77] width 6 height 6
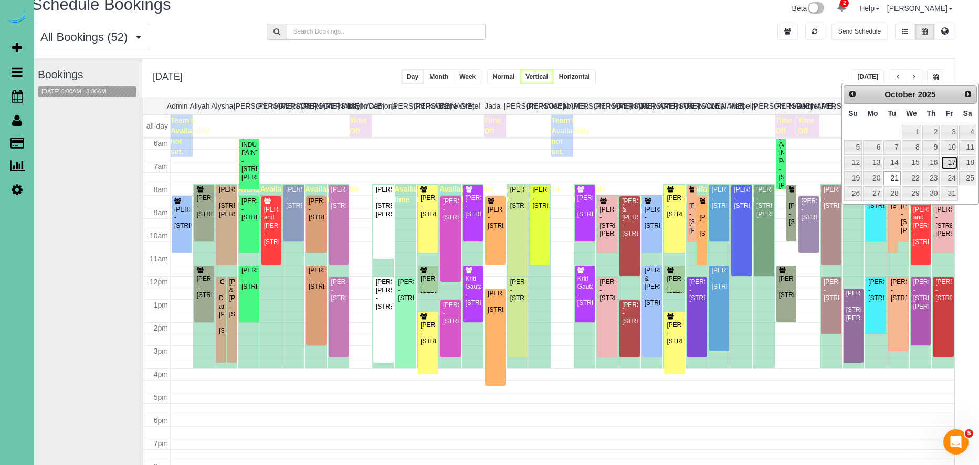
click at [952, 161] on link "17" at bounding box center [948, 163] width 17 height 14
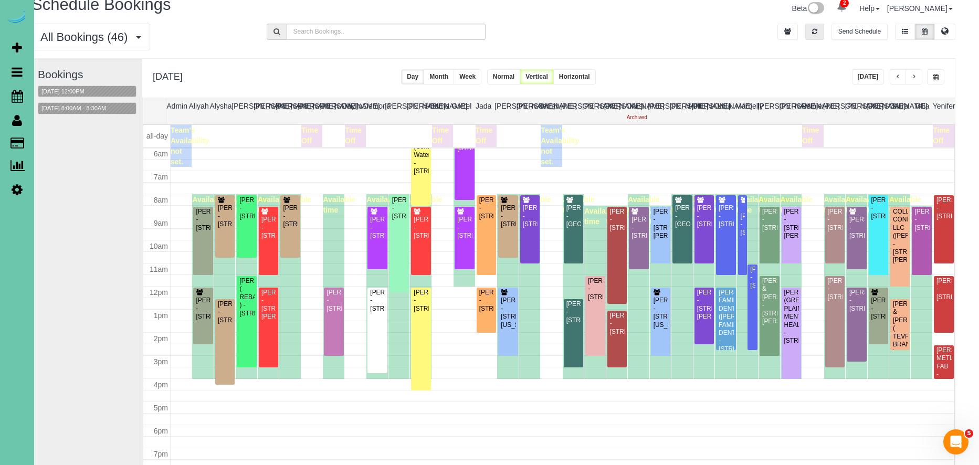
click at [814, 33] on icon "button" at bounding box center [814, 31] width 5 height 6
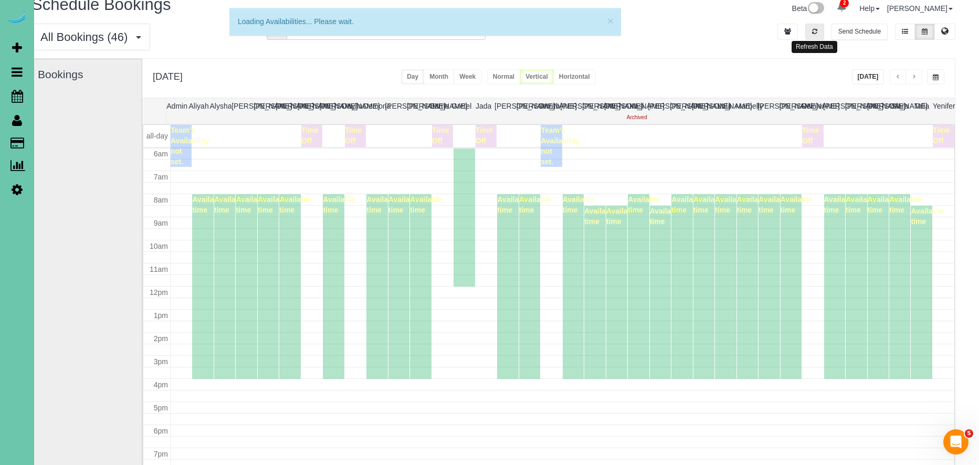
drag, startPoint x: 814, startPoint y: 33, endPoint x: 864, endPoint y: 79, distance: 68.3
click at [815, 33] on icon "button" at bounding box center [814, 31] width 5 height 6
click at [873, 73] on button "Today" at bounding box center [868, 76] width 33 height 15
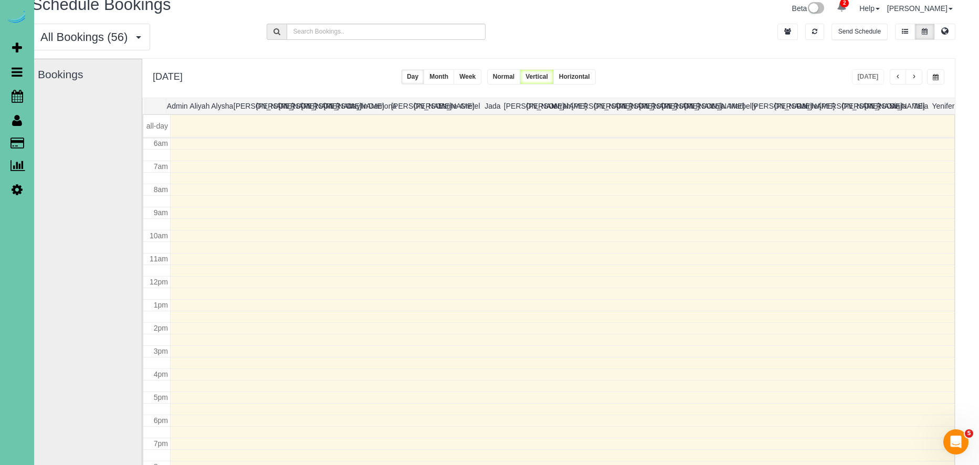
click at [910, 80] on button "button" at bounding box center [913, 76] width 17 height 15
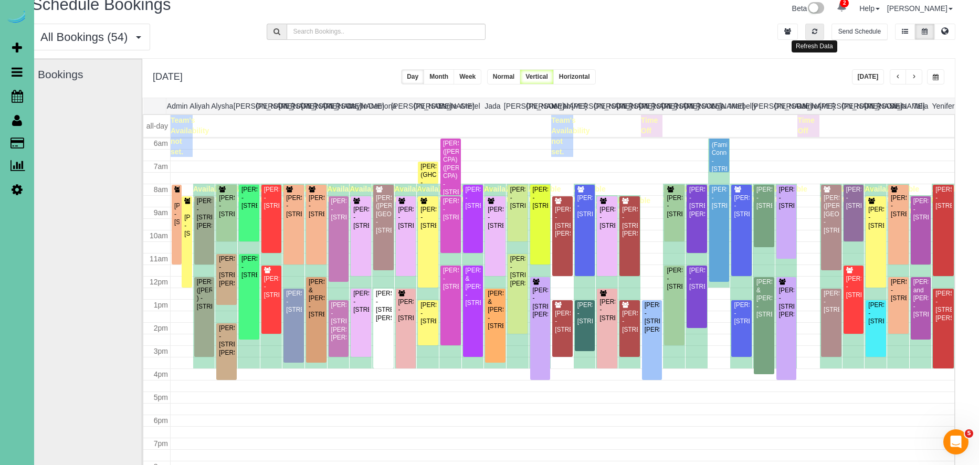
click at [816, 33] on icon "button" at bounding box center [814, 31] width 5 height 6
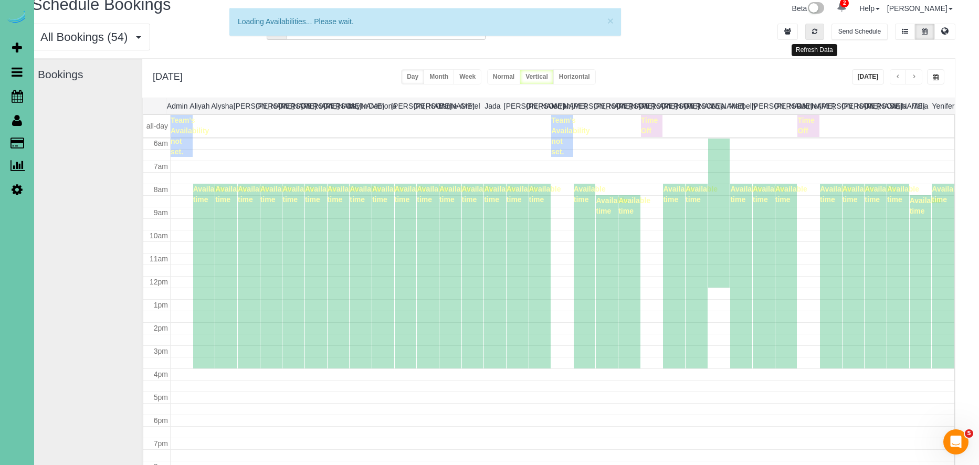
drag, startPoint x: 816, startPoint y: 33, endPoint x: 859, endPoint y: 84, distance: 66.7
click at [818, 34] on button "button" at bounding box center [814, 32] width 19 height 16
drag, startPoint x: 864, startPoint y: 76, endPoint x: 858, endPoint y: 75, distance: 6.4
click at [864, 76] on button "Today" at bounding box center [868, 76] width 33 height 15
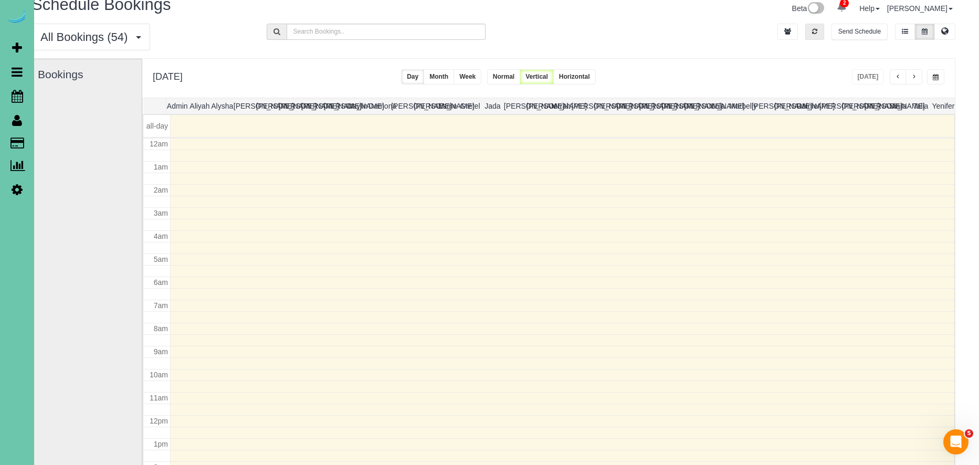
drag, startPoint x: 814, startPoint y: 30, endPoint x: 864, endPoint y: 75, distance: 66.9
click at [817, 30] on icon "button" at bounding box center [814, 31] width 5 height 6
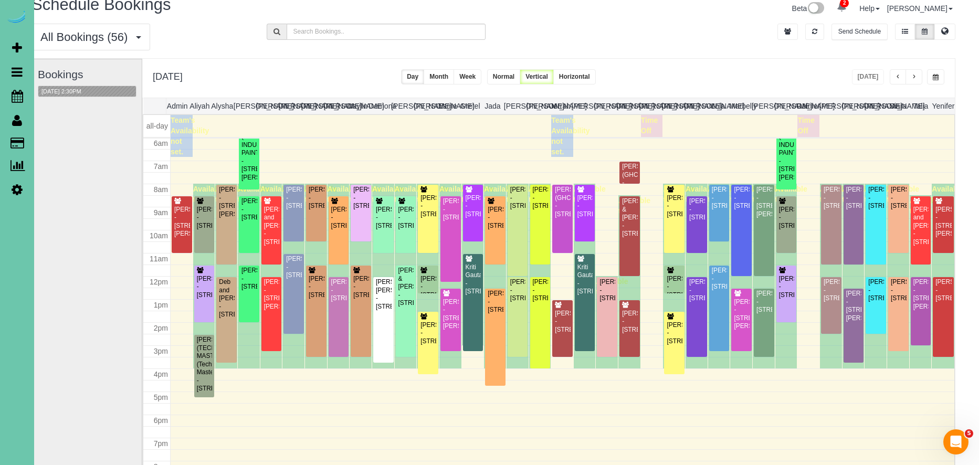
click at [937, 80] on span "button" at bounding box center [936, 77] width 6 height 6
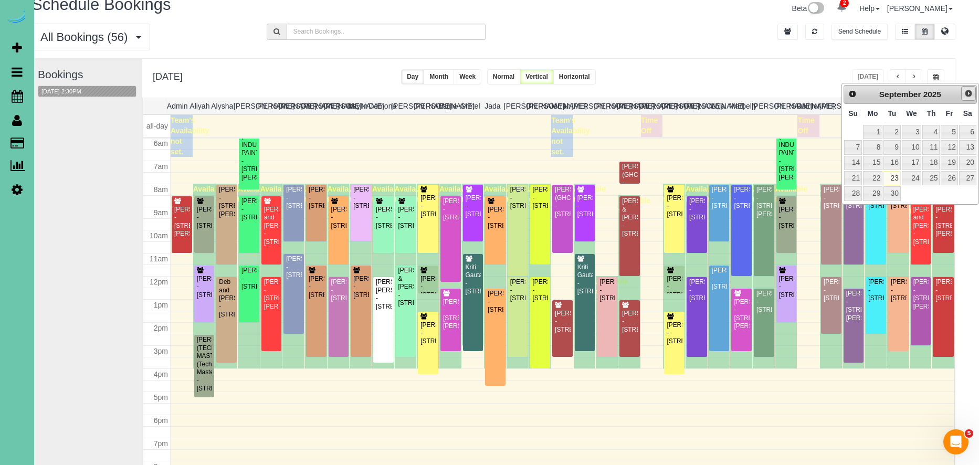
click at [970, 93] on span "Next" at bounding box center [968, 93] width 8 height 8
click at [853, 98] on link "Prev" at bounding box center [851, 93] width 15 height 15
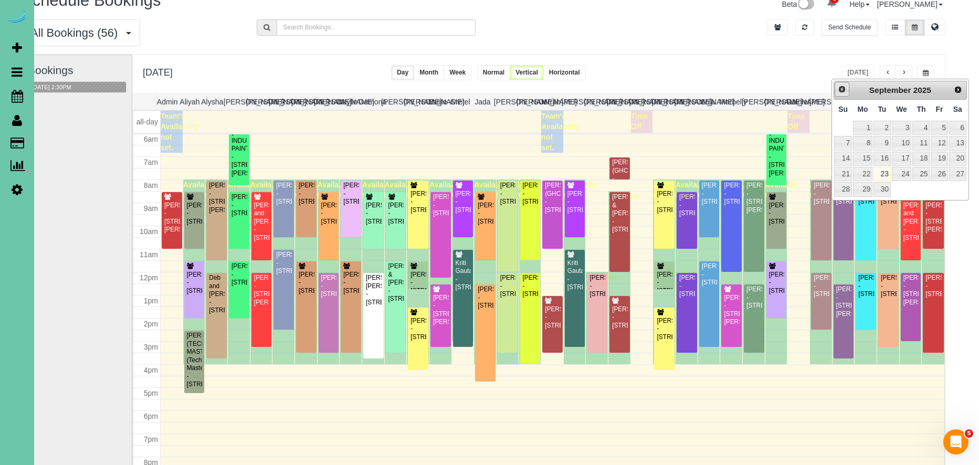
scroll to position [20, 23]
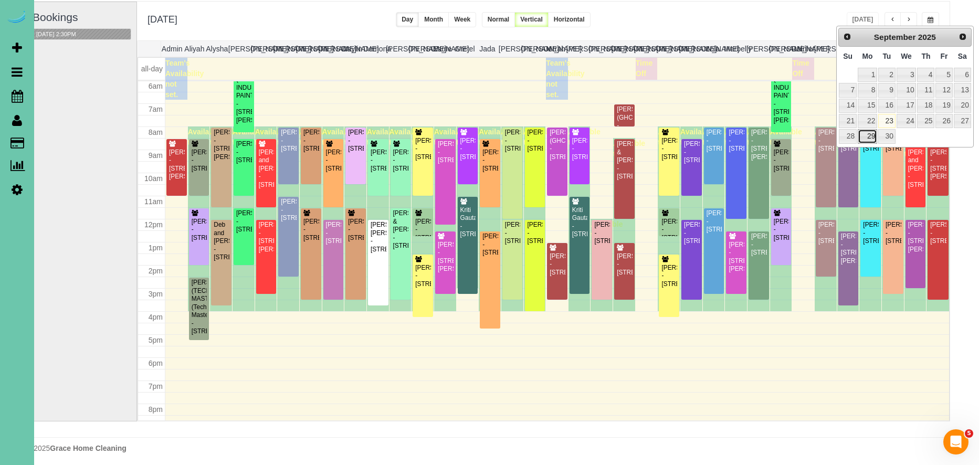
click at [871, 141] on link "29" at bounding box center [866, 136] width 19 height 14
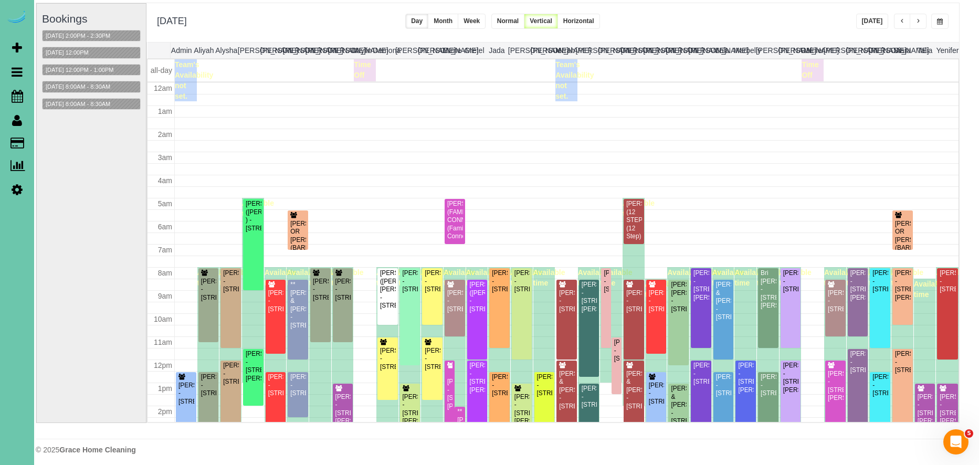
scroll to position [139, 0]
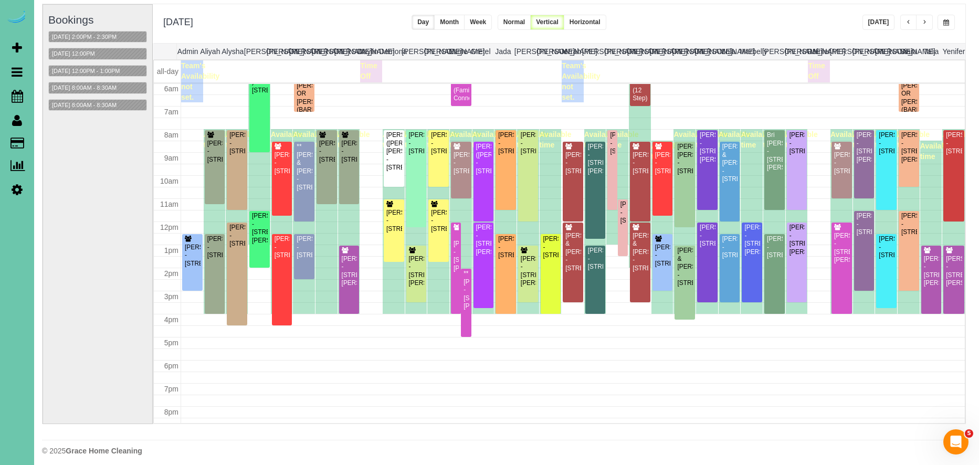
click at [917, 21] on button "button" at bounding box center [924, 22] width 17 height 15
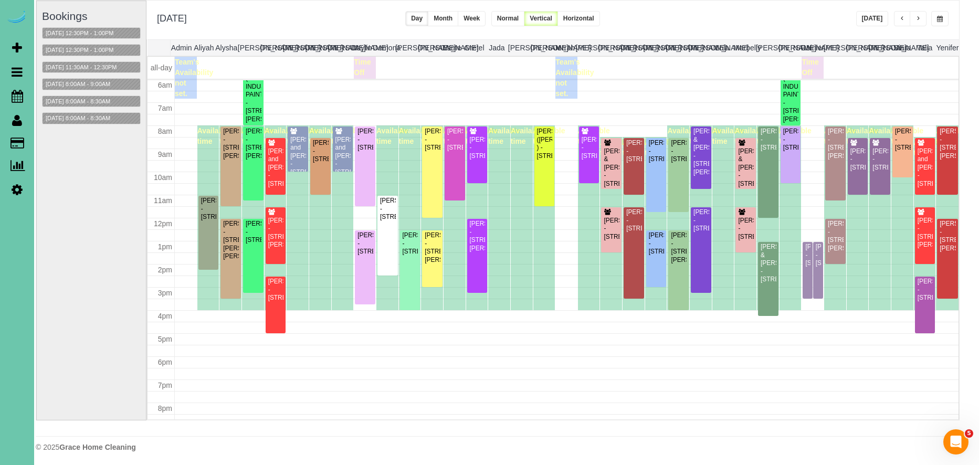
scroll to position [73, 8]
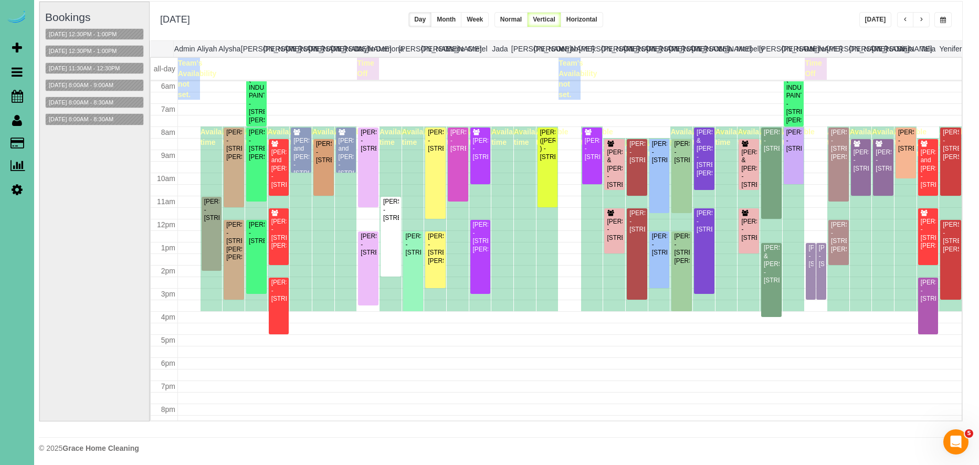
click at [919, 20] on span "button" at bounding box center [920, 20] width 5 height 6
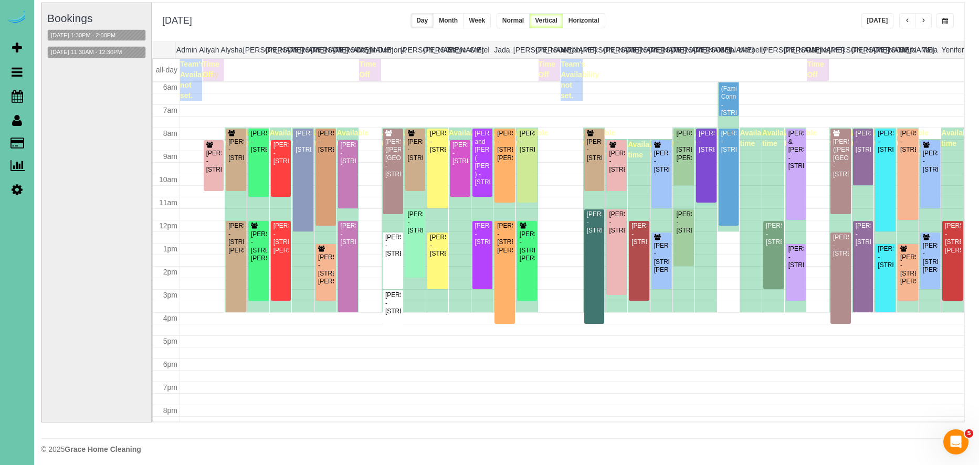
scroll to position [71, 3]
click at [108, 36] on button "10/01/2025 1:30PM - 2:00PM" at bounding box center [83, 35] width 71 height 11
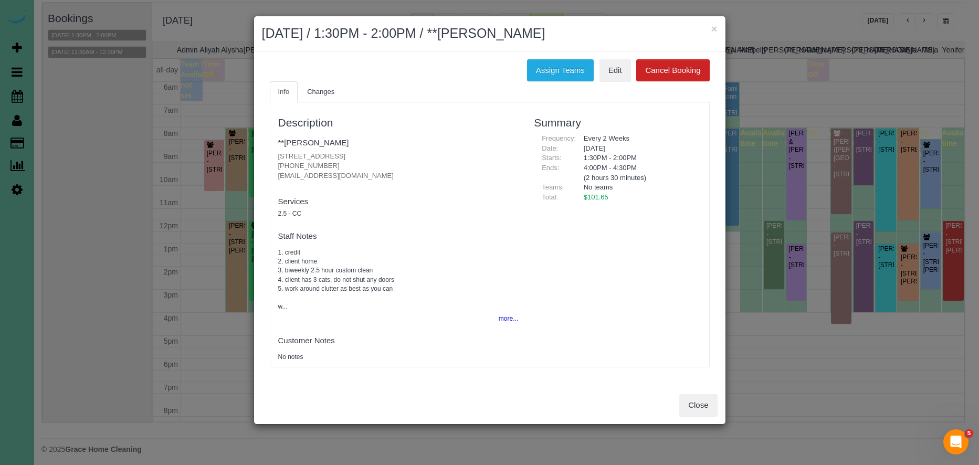
click at [704, 420] on div "Close" at bounding box center [489, 405] width 471 height 38
click at [716, 414] on button "Close" at bounding box center [698, 405] width 38 height 22
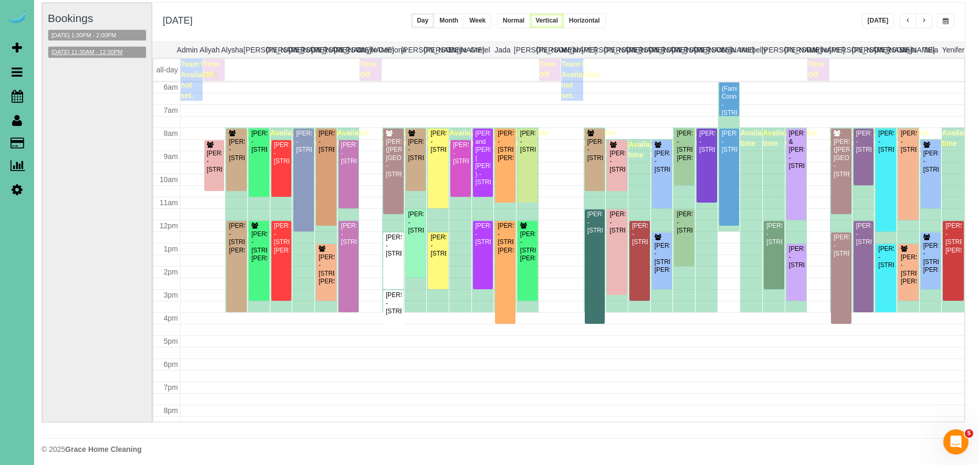
click at [92, 50] on button "10/01/2025 11:30AM - 12:30PM" at bounding box center [87, 52] width 78 height 11
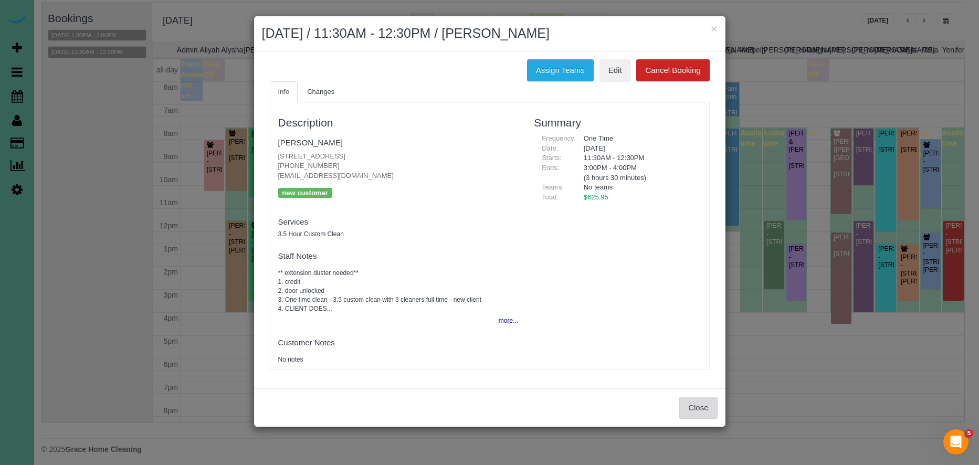
click at [705, 402] on button "Close" at bounding box center [698, 408] width 38 height 22
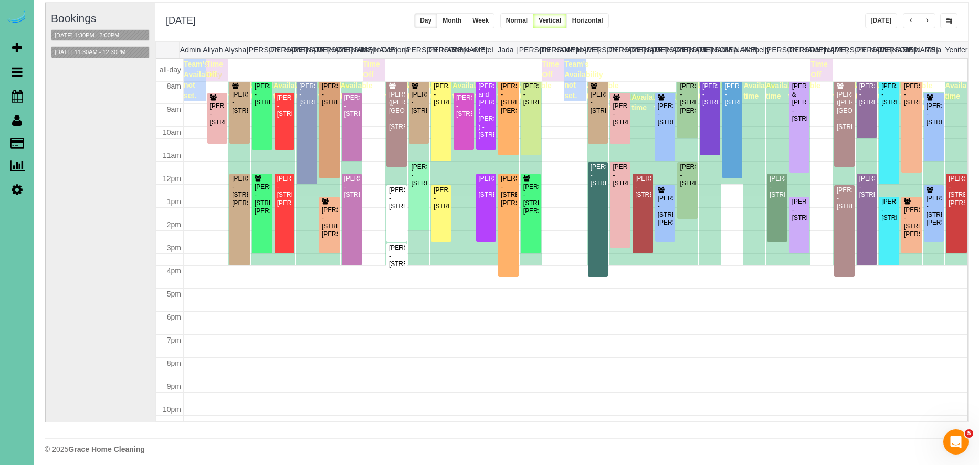
scroll to position [71, 1]
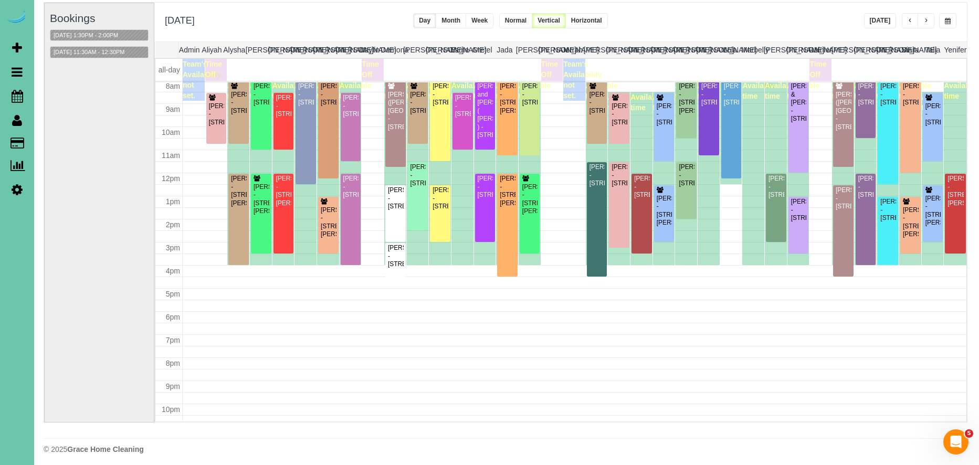
click at [912, 23] on button "button" at bounding box center [910, 20] width 17 height 15
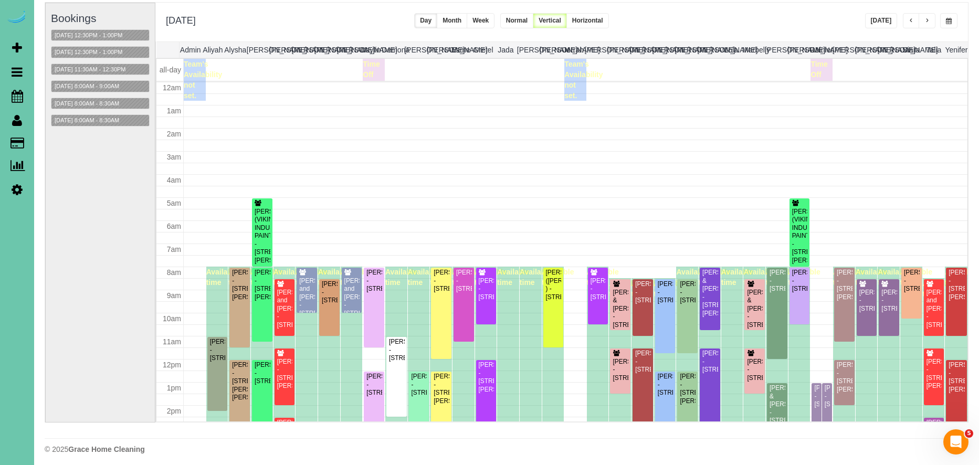
scroll to position [139, 0]
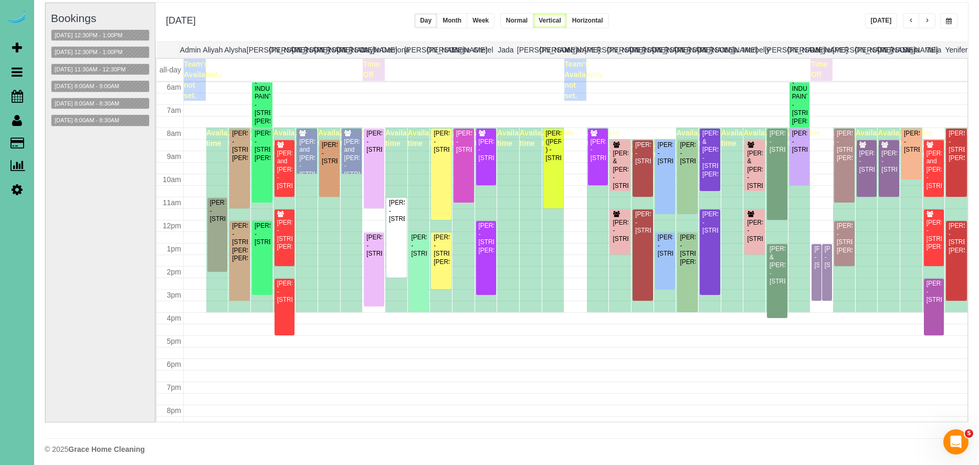
click at [926, 20] on span "button" at bounding box center [926, 21] width 5 height 6
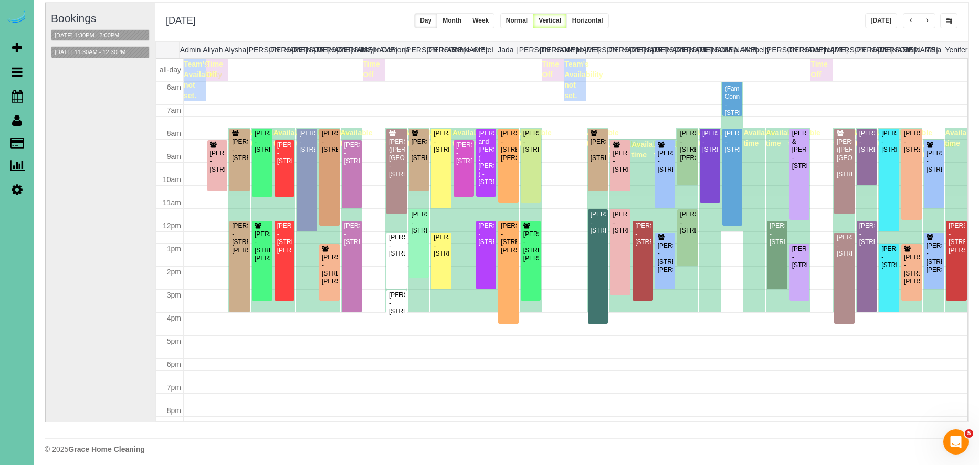
click at [928, 23] on span "button" at bounding box center [926, 21] width 5 height 6
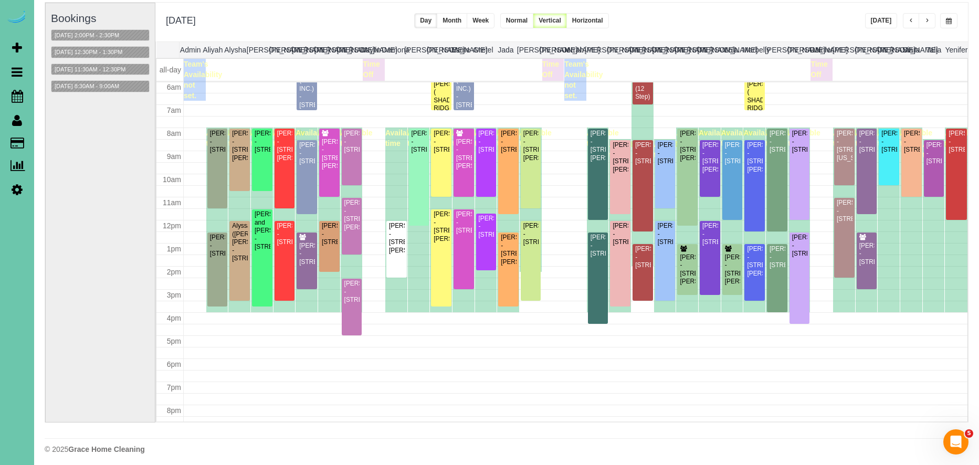
click at [908, 24] on span "button" at bounding box center [910, 21] width 5 height 6
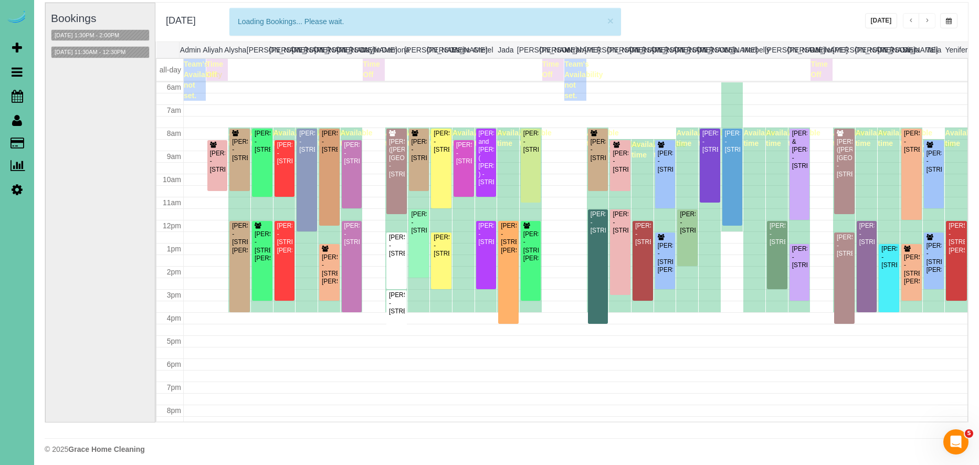
click at [909, 23] on span "button" at bounding box center [910, 21] width 5 height 6
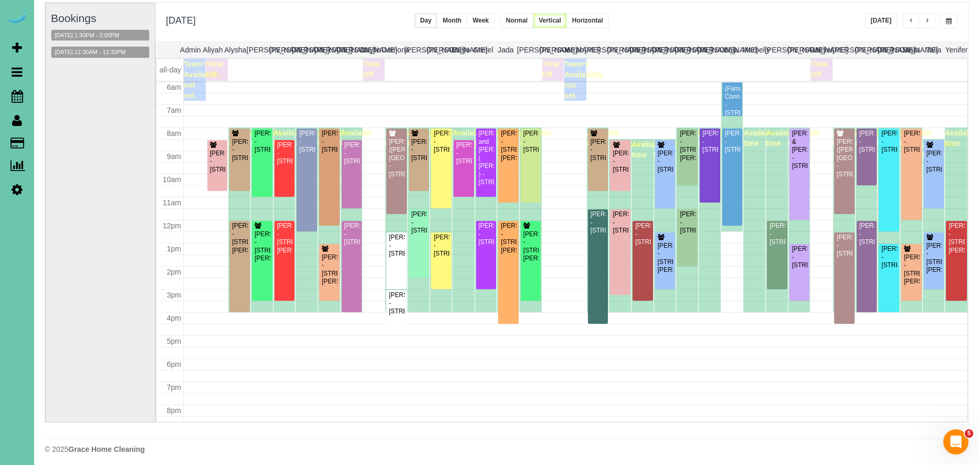
click at [911, 24] on span "button" at bounding box center [910, 21] width 5 height 6
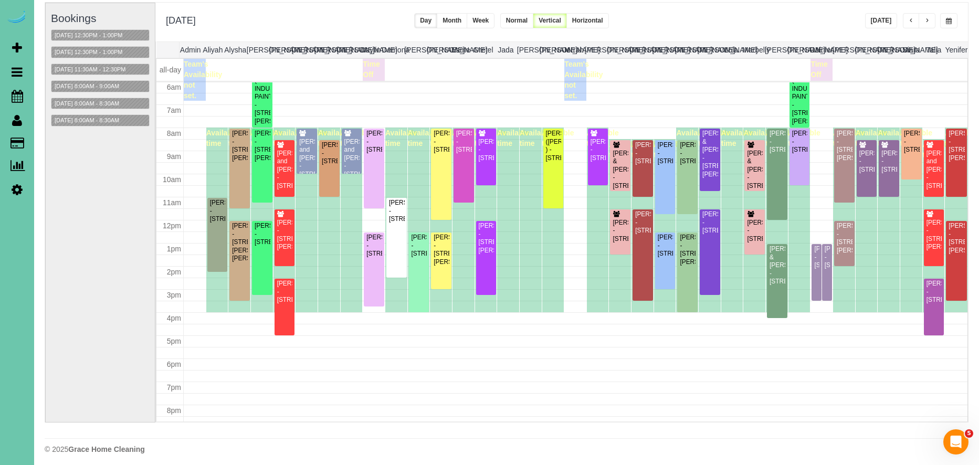
click at [934, 19] on button "button" at bounding box center [926, 20] width 17 height 15
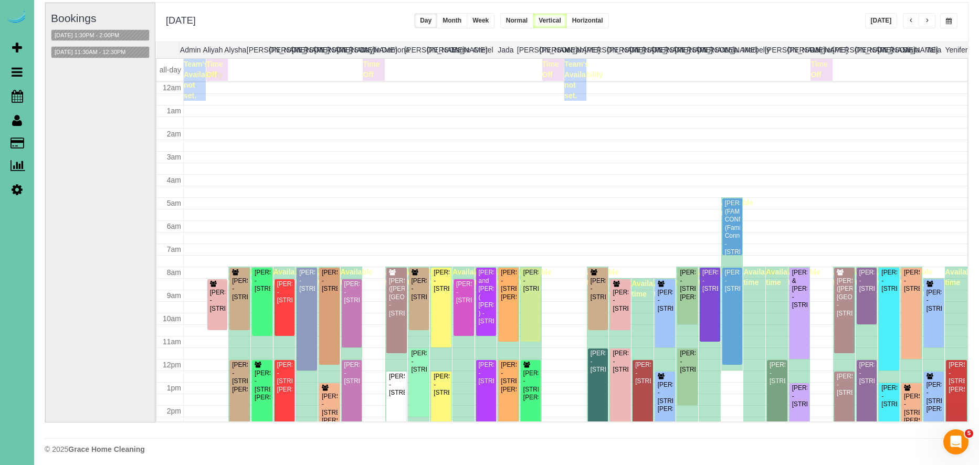
scroll to position [0, 0]
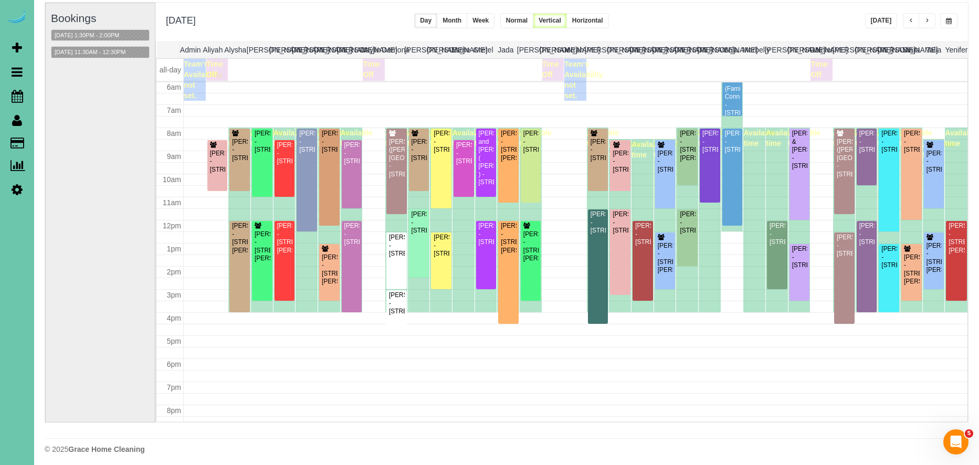
click at [934, 19] on button "button" at bounding box center [926, 20] width 17 height 15
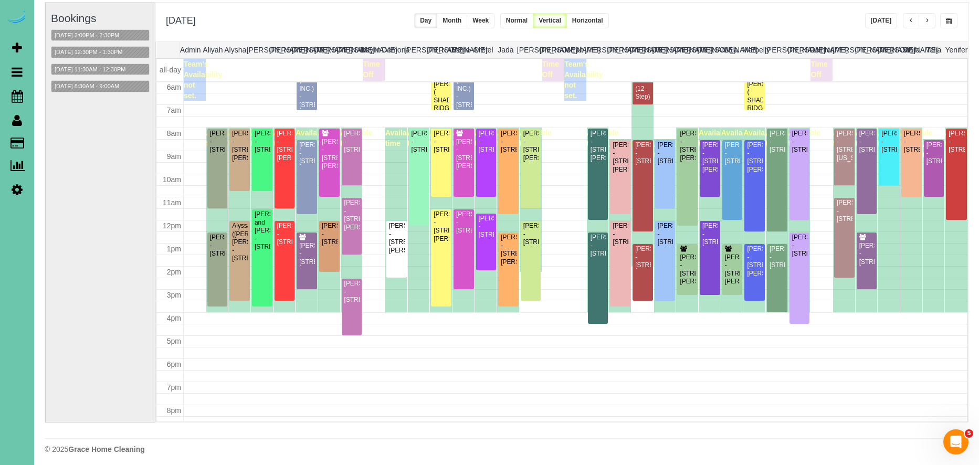
click at [934, 19] on button "button" at bounding box center [926, 20] width 17 height 15
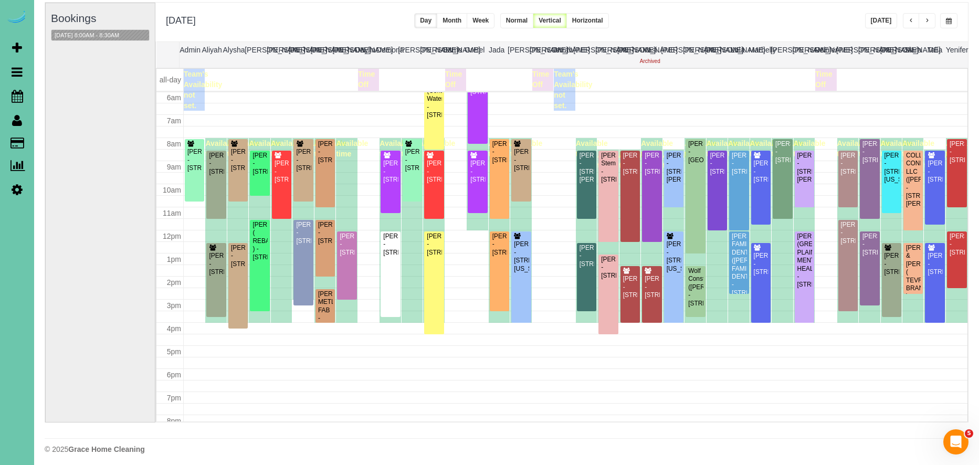
click at [928, 19] on span "button" at bounding box center [926, 21] width 5 height 6
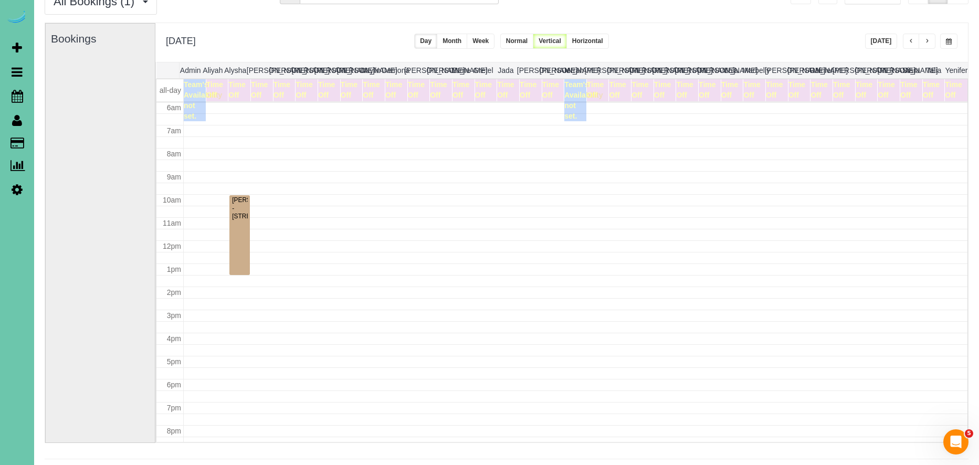
click at [909, 39] on span "button" at bounding box center [910, 41] width 5 height 6
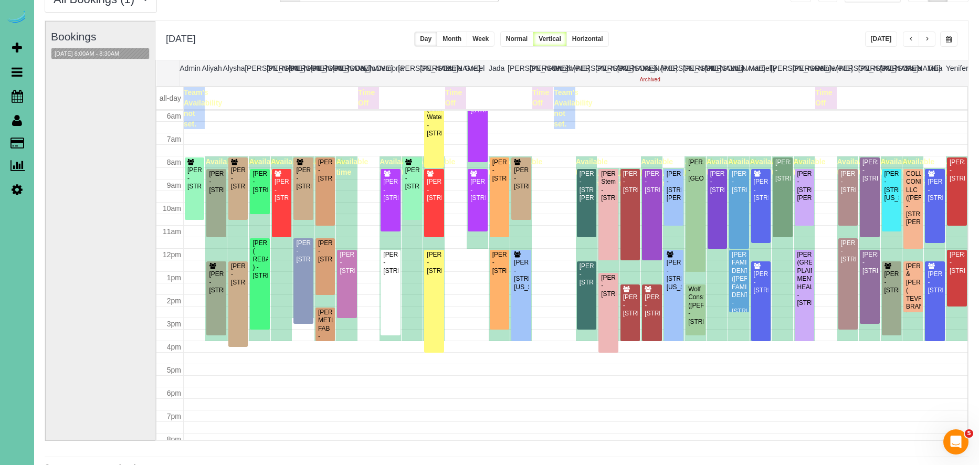
click at [909, 39] on span "button" at bounding box center [910, 39] width 5 height 6
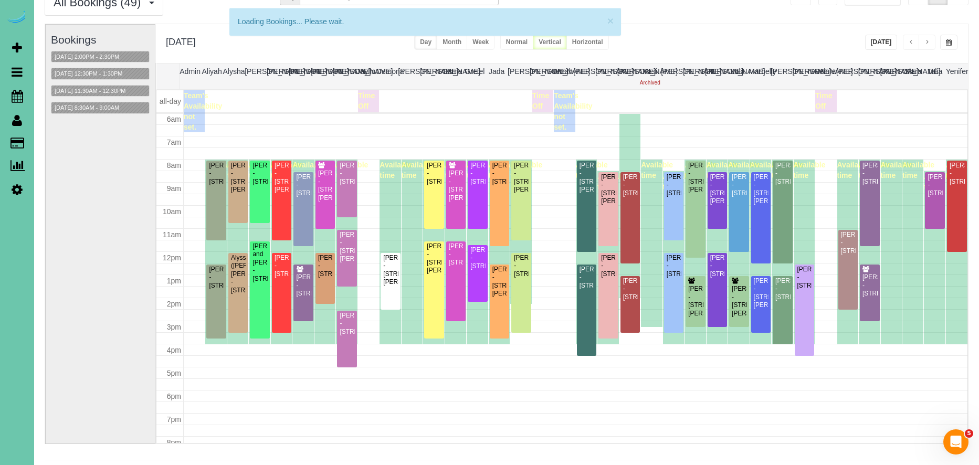
click at [909, 39] on span "button" at bounding box center [910, 42] width 5 height 6
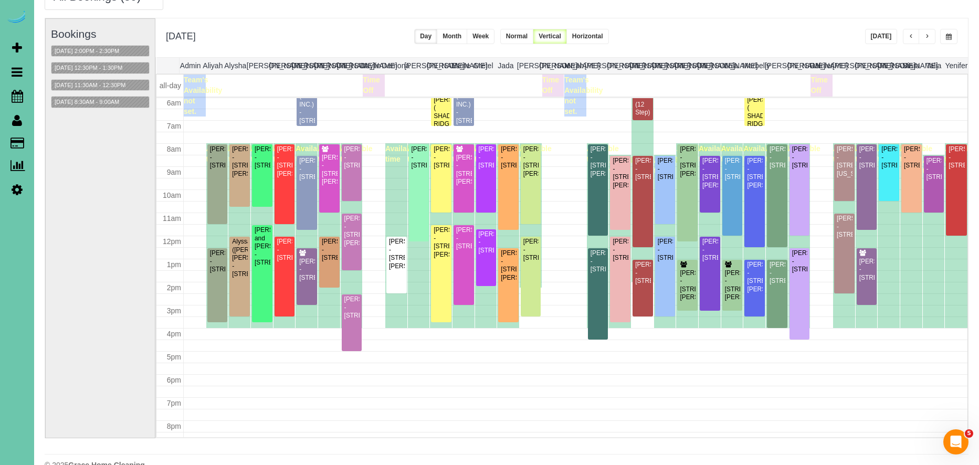
click at [909, 39] on span "button" at bounding box center [910, 37] width 5 height 6
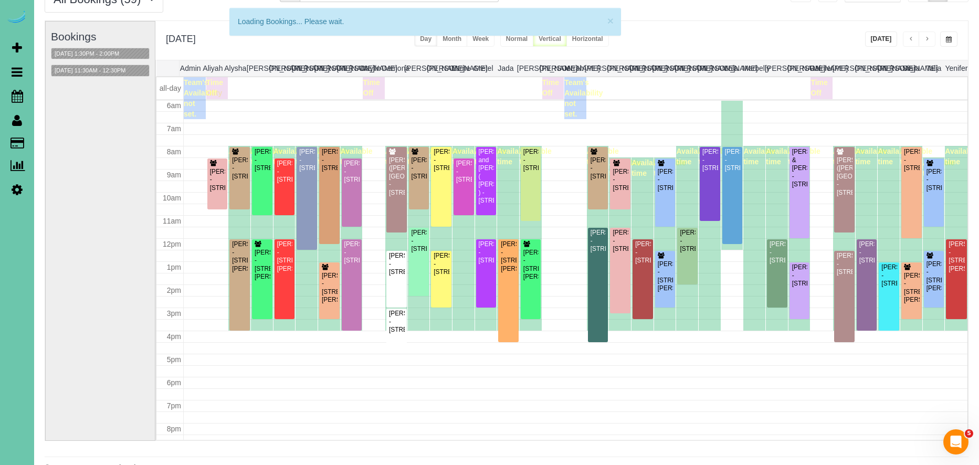
click at [909, 39] on button "button" at bounding box center [911, 38] width 17 height 15
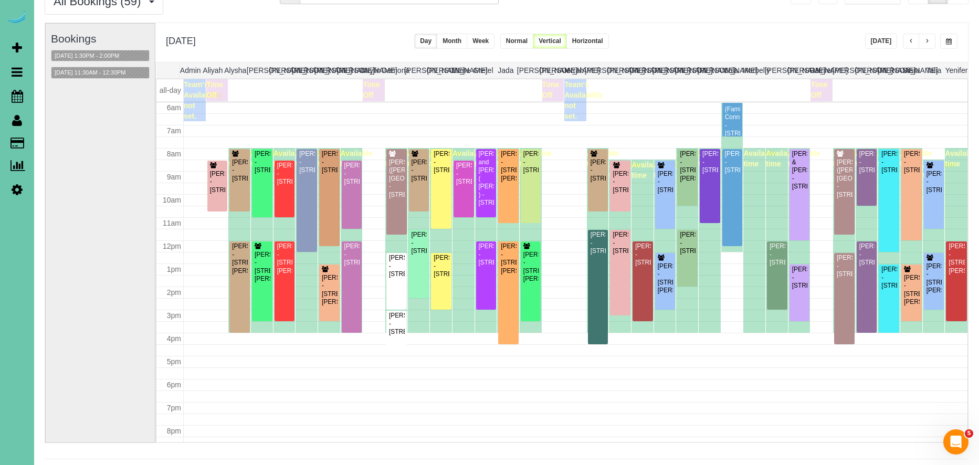
click at [909, 39] on span "button" at bounding box center [910, 41] width 5 height 6
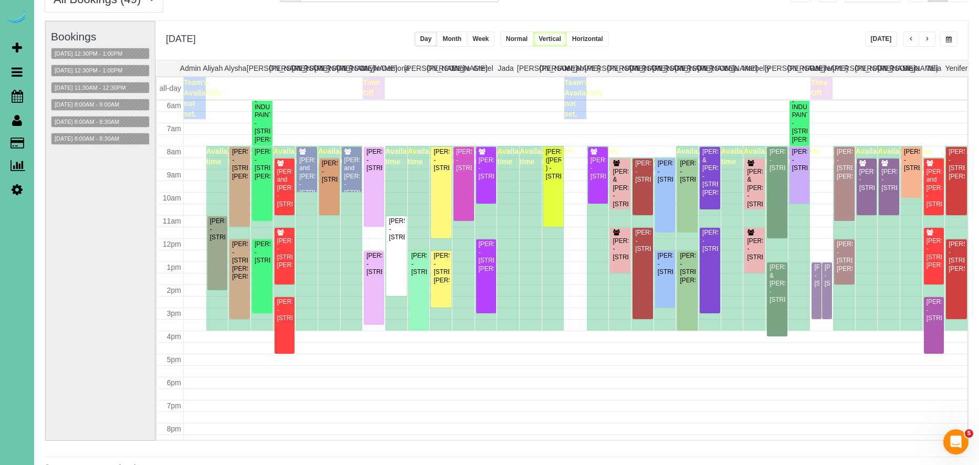
click at [933, 41] on button "button" at bounding box center [926, 38] width 17 height 15
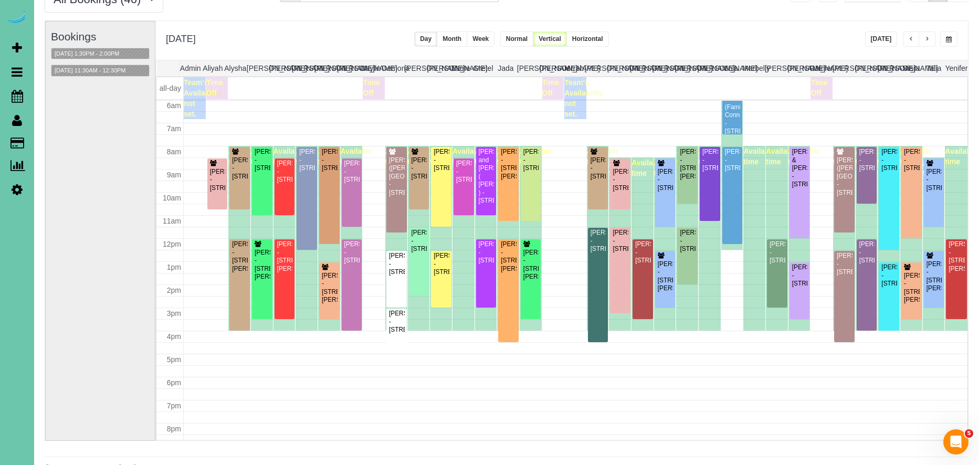
click at [954, 36] on button "button" at bounding box center [948, 38] width 17 height 15
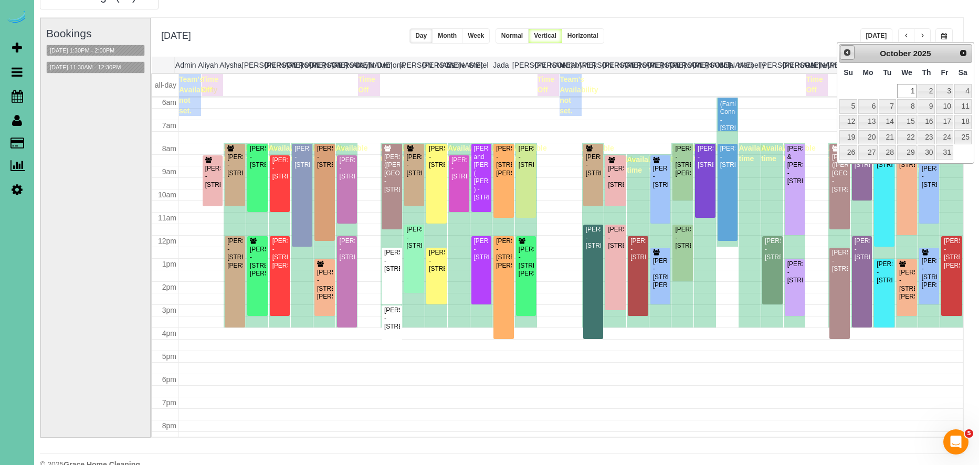
click at [840, 49] on link "Prev" at bounding box center [847, 52] width 15 height 15
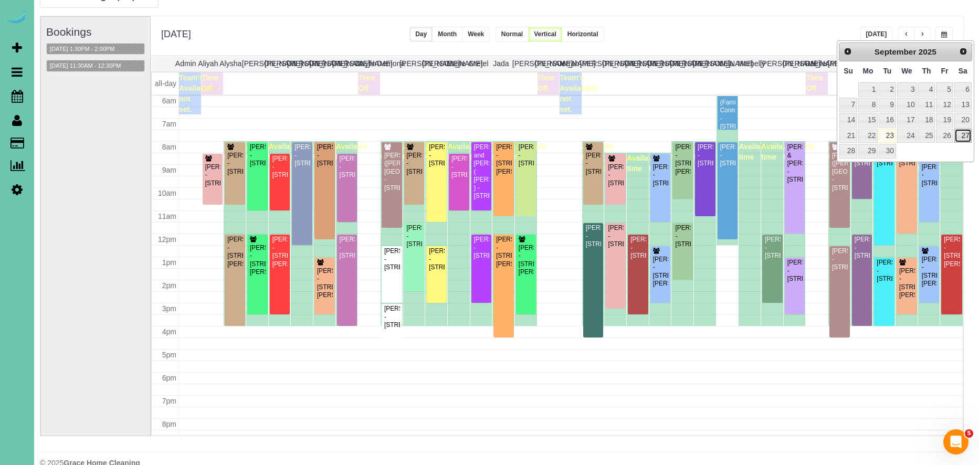
click at [965, 135] on link "27" at bounding box center [962, 136] width 17 height 14
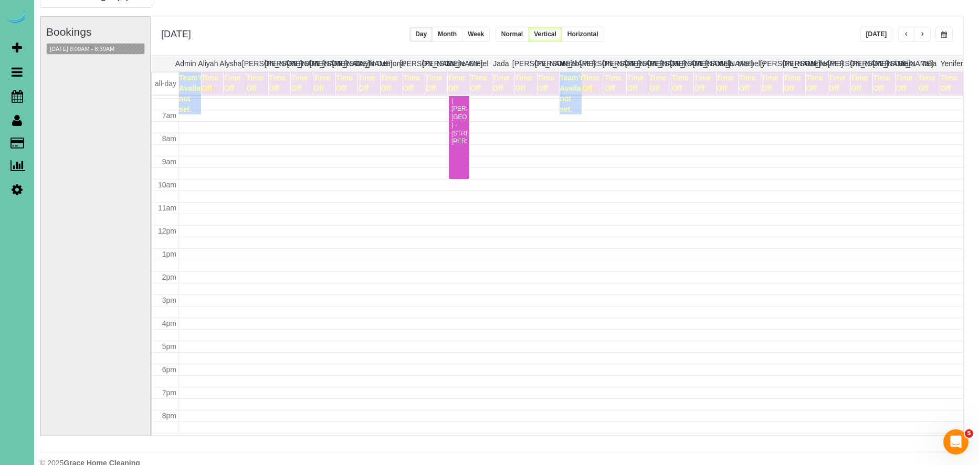
scroll to position [157, 0]
click at [102, 47] on button "09/27/2025 8:00AM - 8:30AM" at bounding box center [82, 49] width 71 height 11
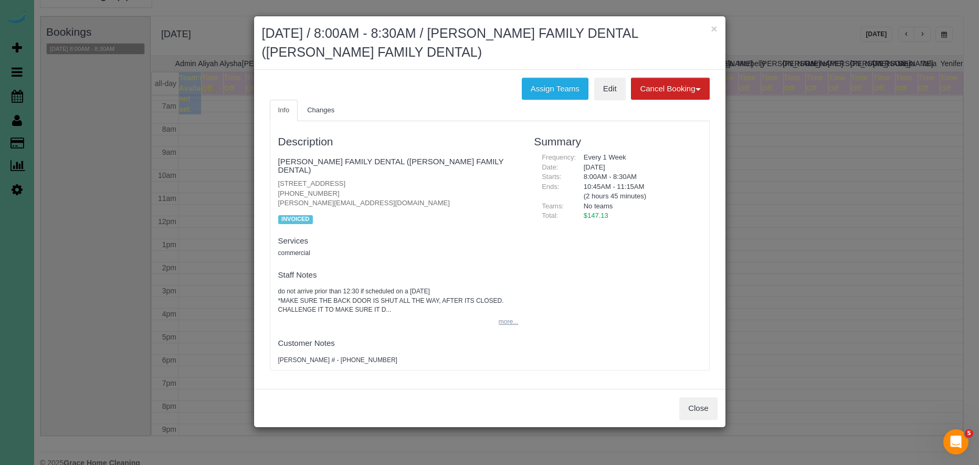
click at [507, 314] on button "more..." at bounding box center [505, 321] width 26 height 15
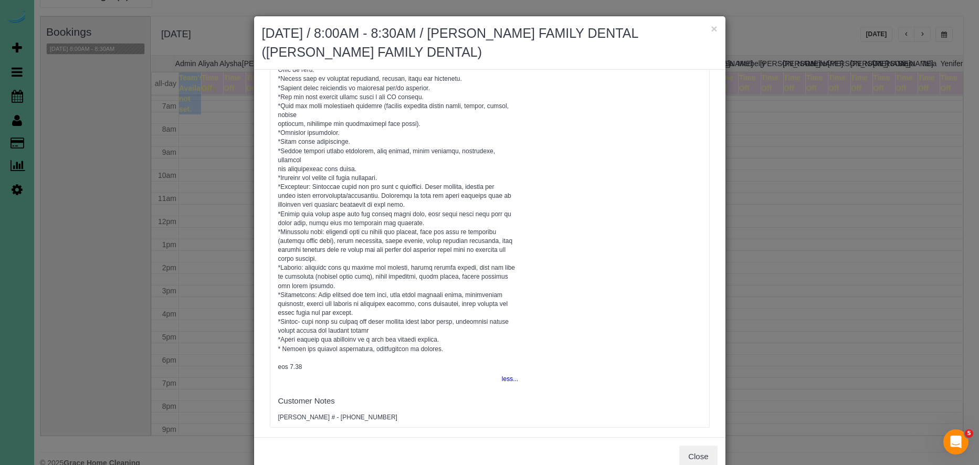
scroll to position [27, 0]
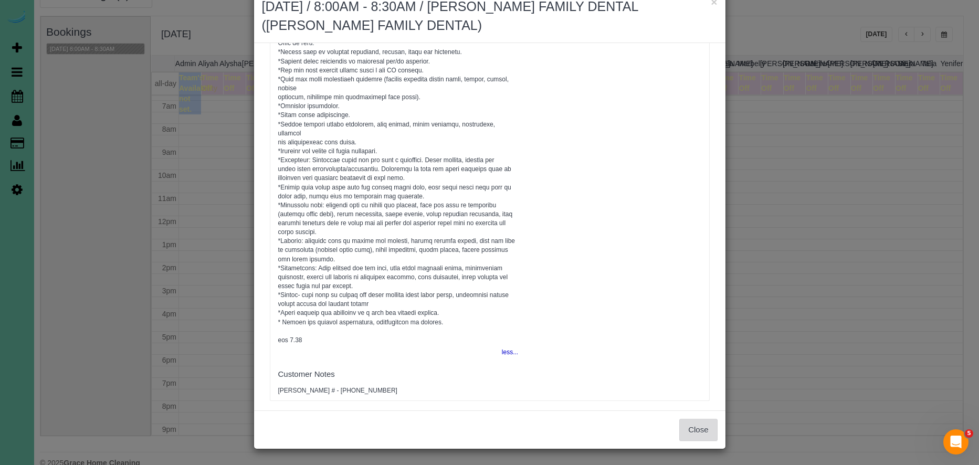
click at [694, 431] on button "Close" at bounding box center [698, 430] width 38 height 22
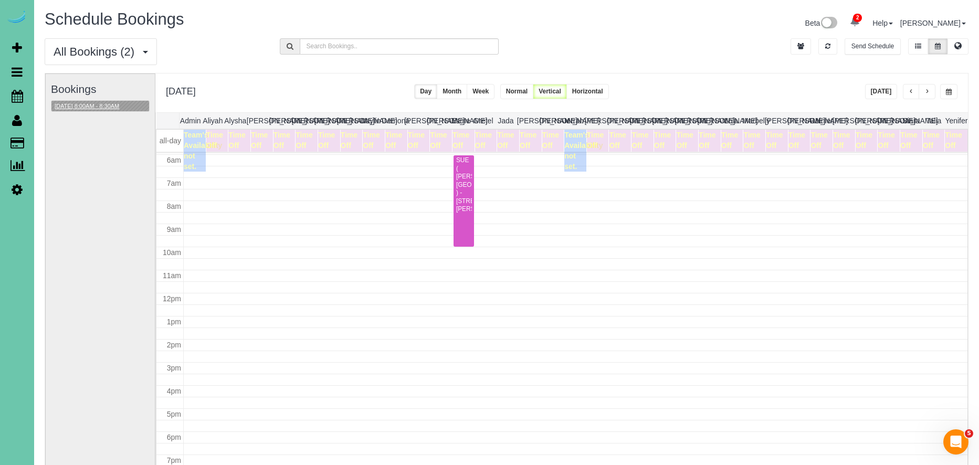
scroll to position [139, 0]
click at [950, 93] on span "button" at bounding box center [949, 92] width 6 height 6
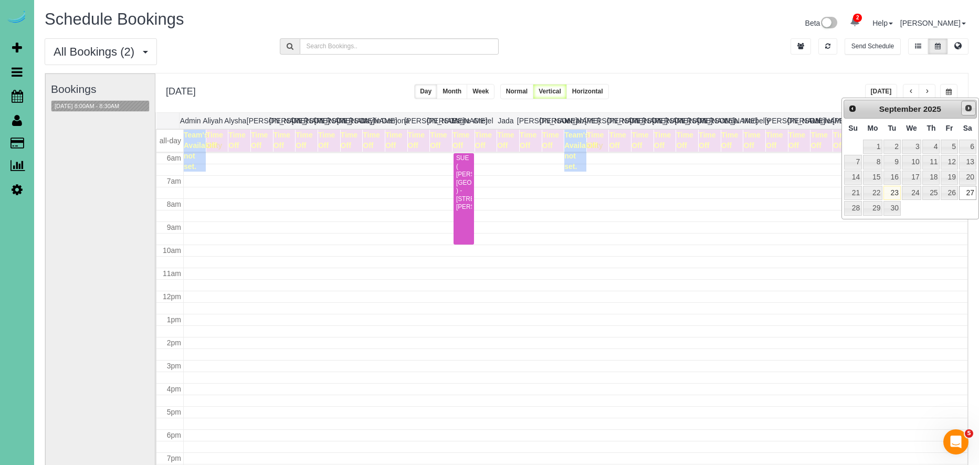
click at [967, 108] on span "Next" at bounding box center [968, 108] width 8 height 8
click at [852, 107] on span "Prev" at bounding box center [852, 108] width 8 height 8
click at [891, 209] on link "30" at bounding box center [891, 208] width 17 height 14
type input "**********"
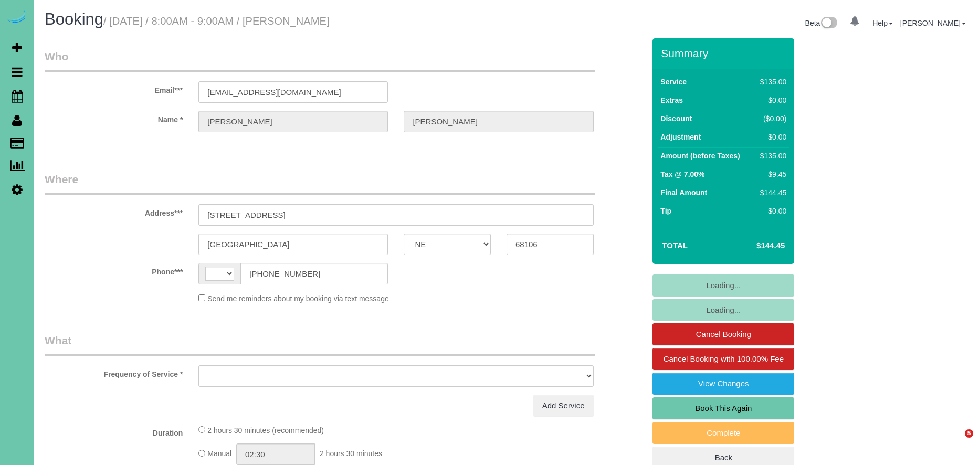
select select "NE"
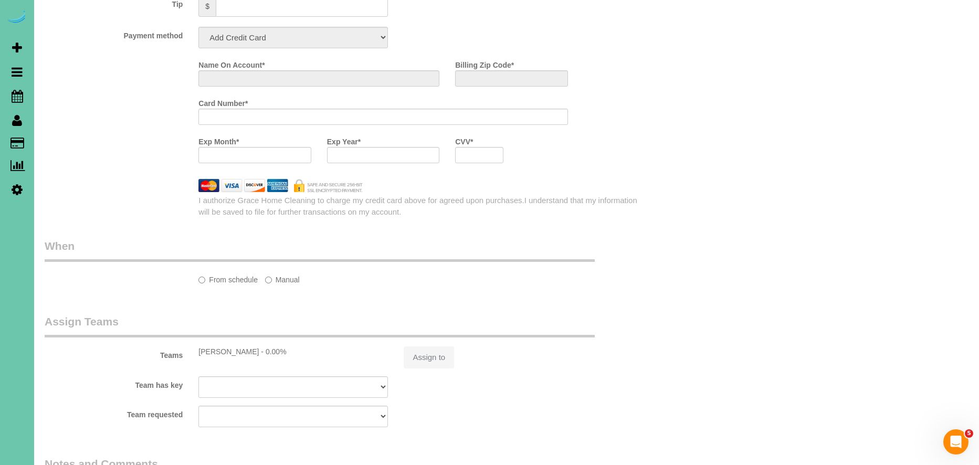
select select "object:386"
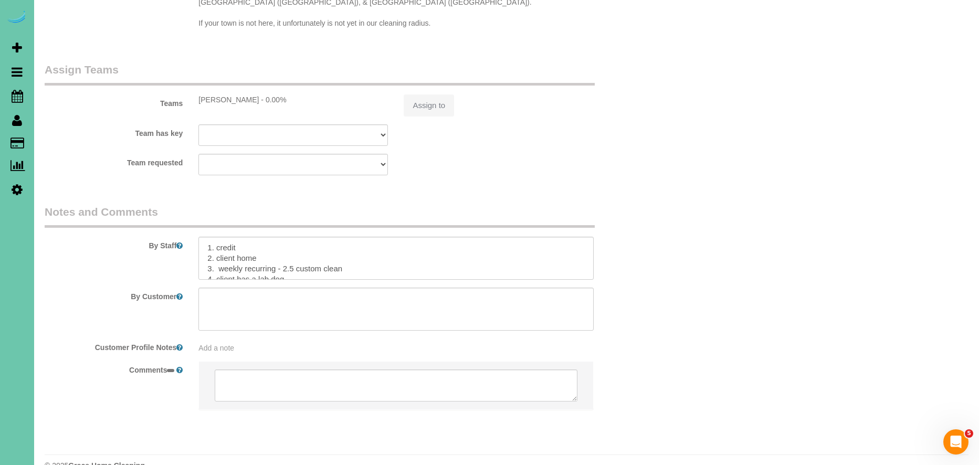
select select "string:US"
select select "string:fspay-8d2ef330-53f5-41ef-af09-ba3e3dce3e0d"
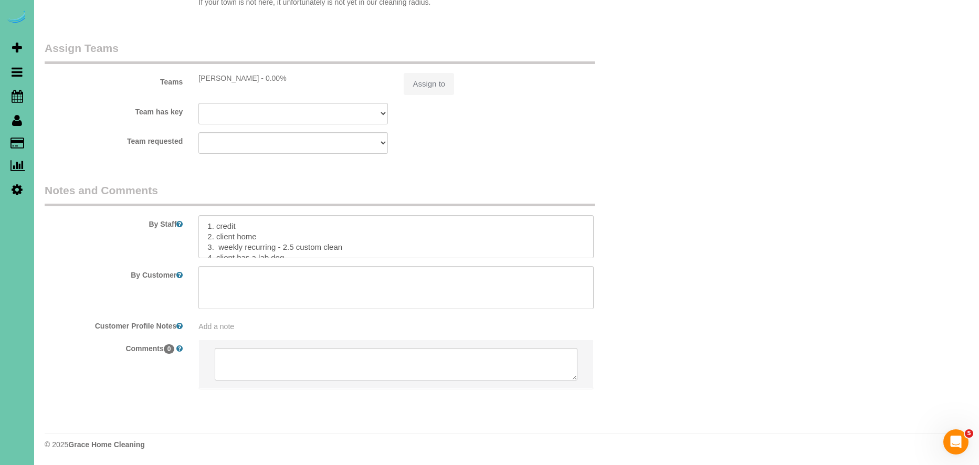
scroll to position [1069, 0]
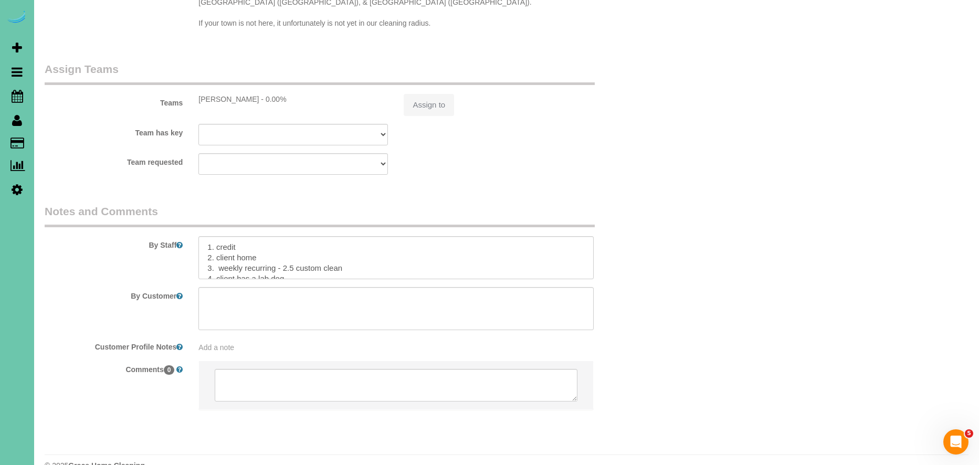
select select "object:729"
